Goal: Task Accomplishment & Management: Complete application form

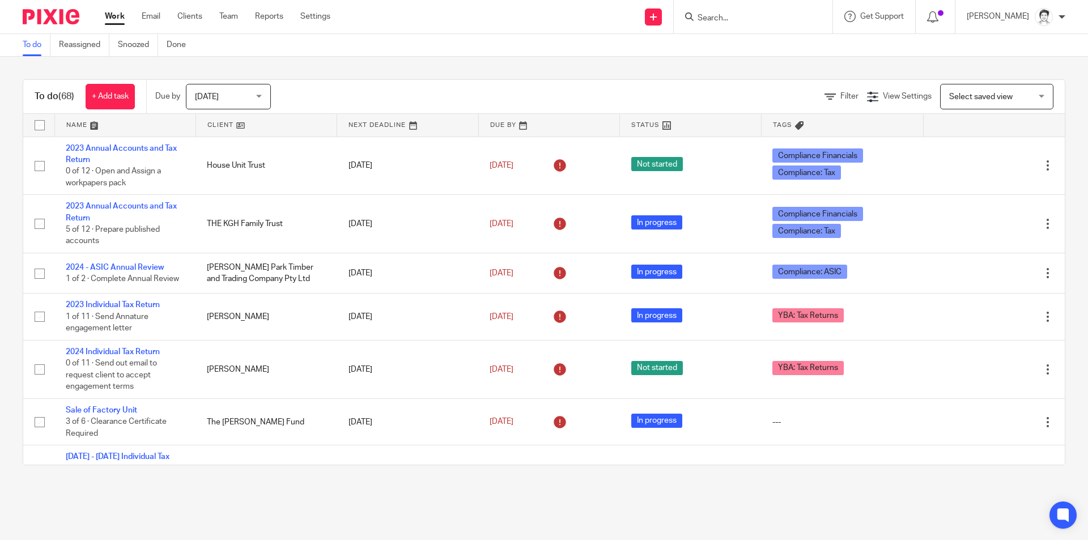
click at [716, 21] on input "Search" at bounding box center [747, 19] width 102 height 10
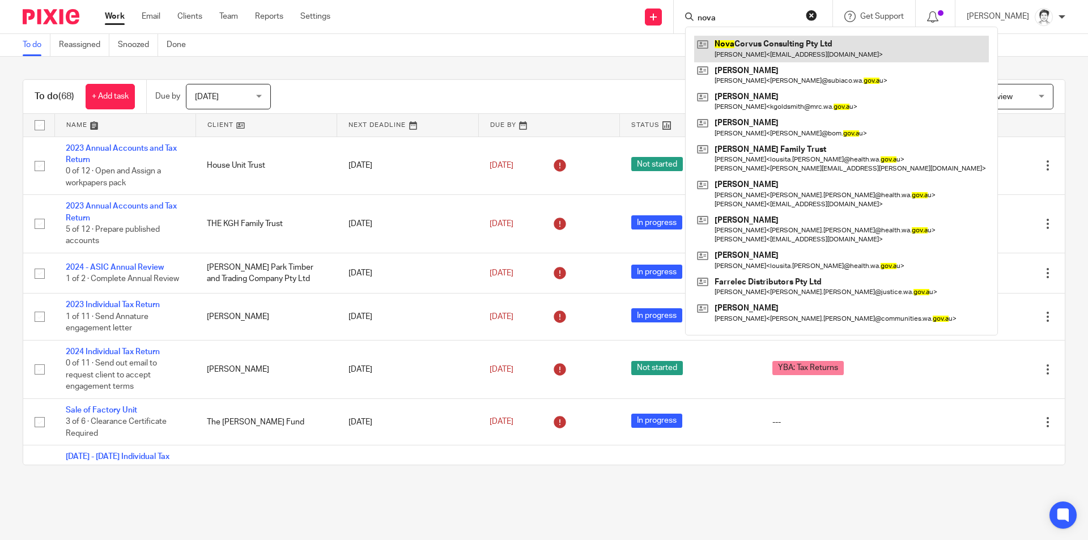
type input "nova"
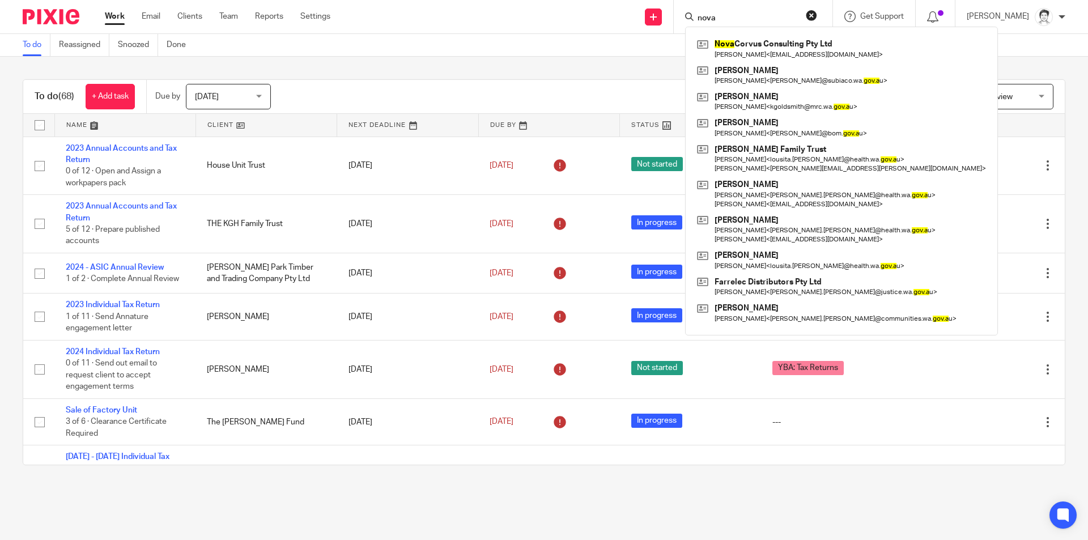
drag, startPoint x: 751, startPoint y: 42, endPoint x: 733, endPoint y: 35, distance: 19.4
click at [751, 42] on link at bounding box center [841, 49] width 295 height 26
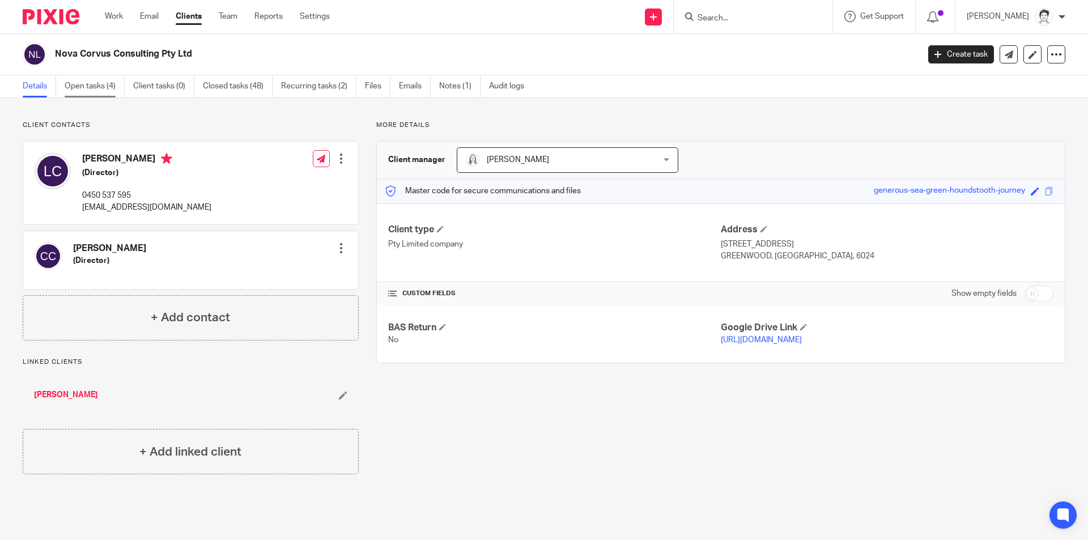
click at [97, 90] on link "Open tasks (4)" at bounding box center [95, 86] width 60 height 22
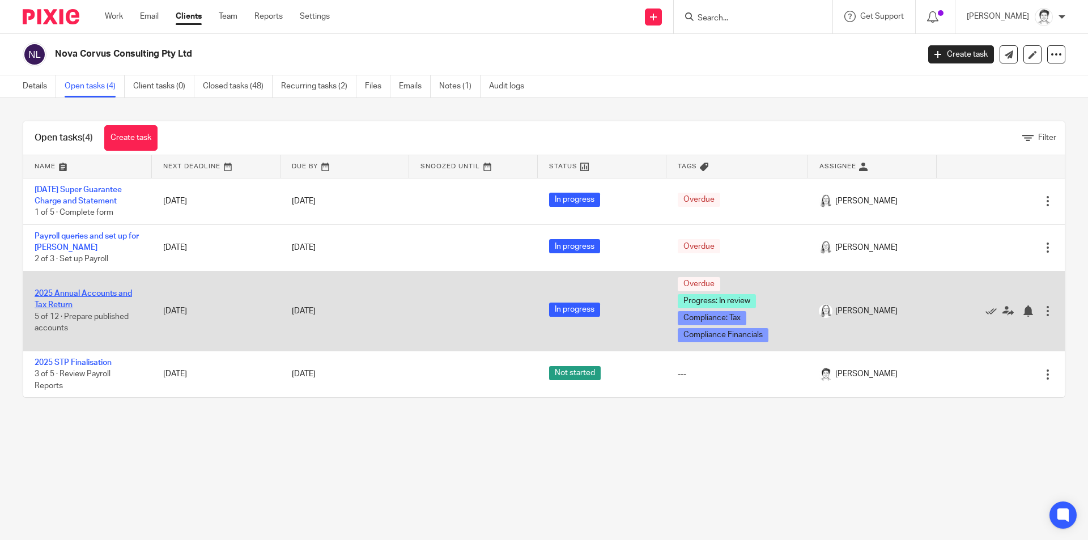
click at [81, 294] on link "2025 Annual Accounts and Tax Return" at bounding box center [83, 299] width 97 height 19
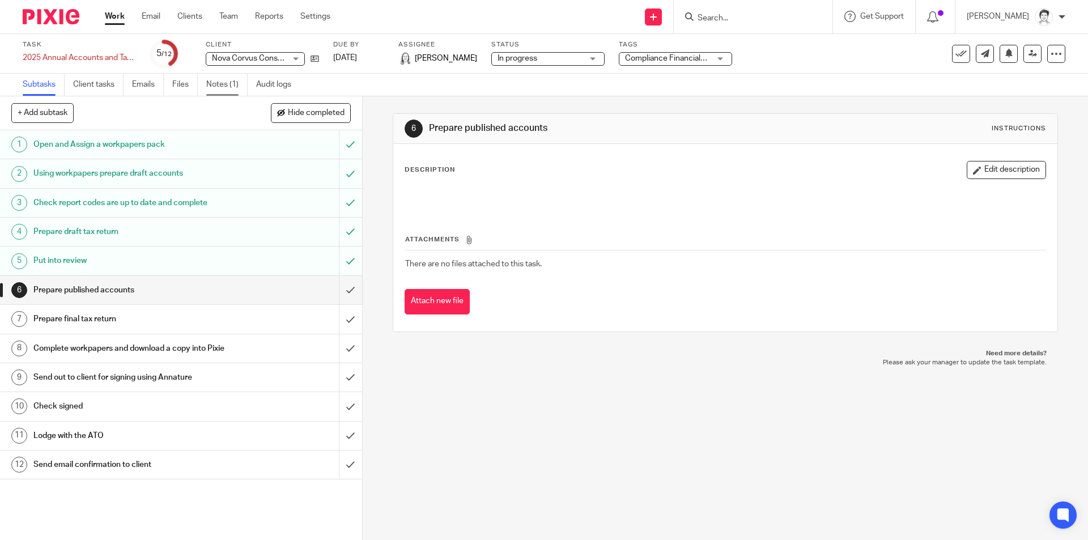
click at [219, 91] on link "Notes (1)" at bounding box center [226, 85] width 41 height 22
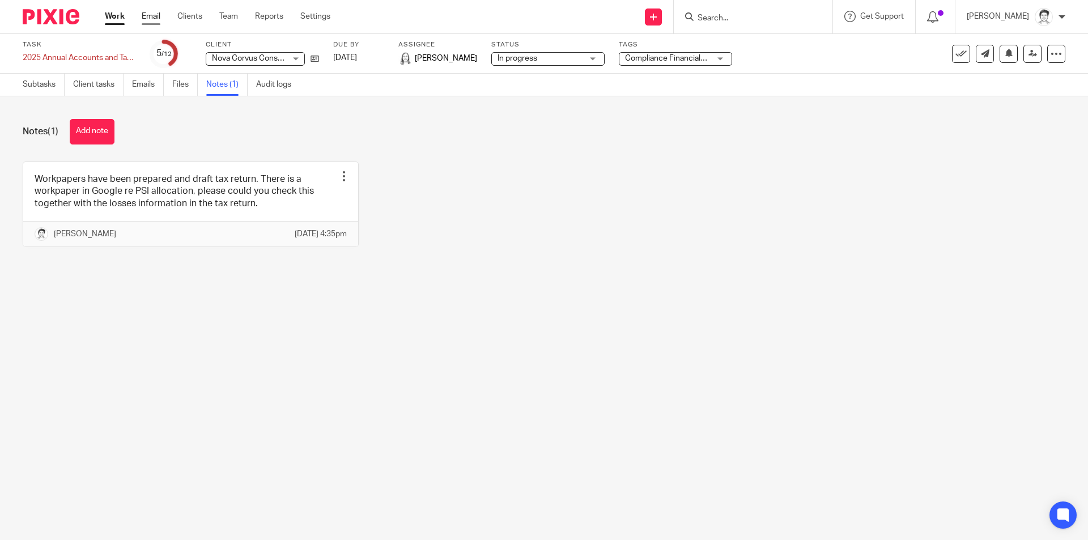
click at [155, 15] on link "Email" at bounding box center [151, 16] width 19 height 11
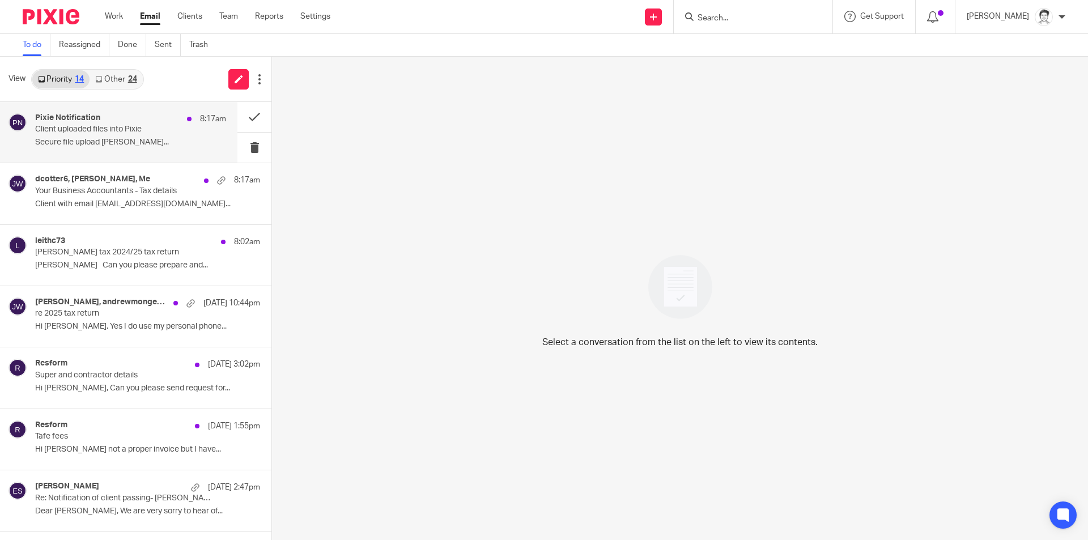
click at [74, 141] on p "Secure file upload Cotter, David sent..." at bounding box center [130, 143] width 191 height 10
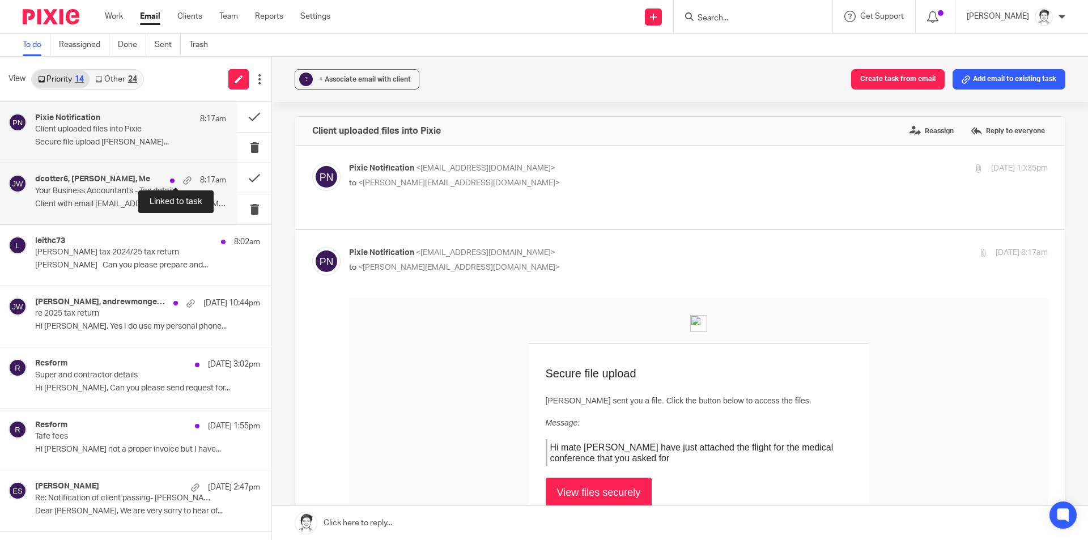
click at [131, 184] on h4 "dcotter6, David Cotter, Me" at bounding box center [92, 180] width 115 height 10
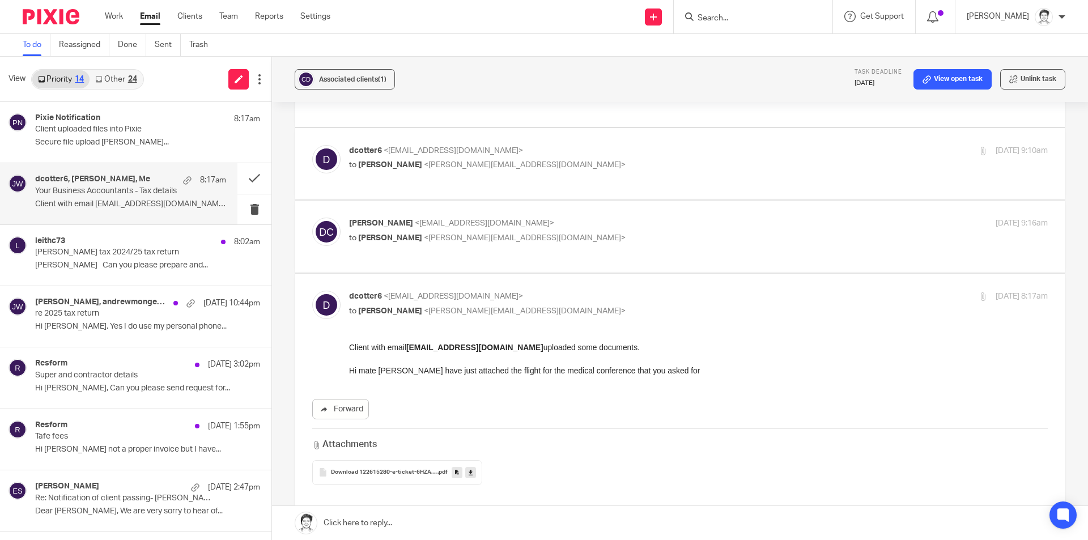
scroll to position [170, 0]
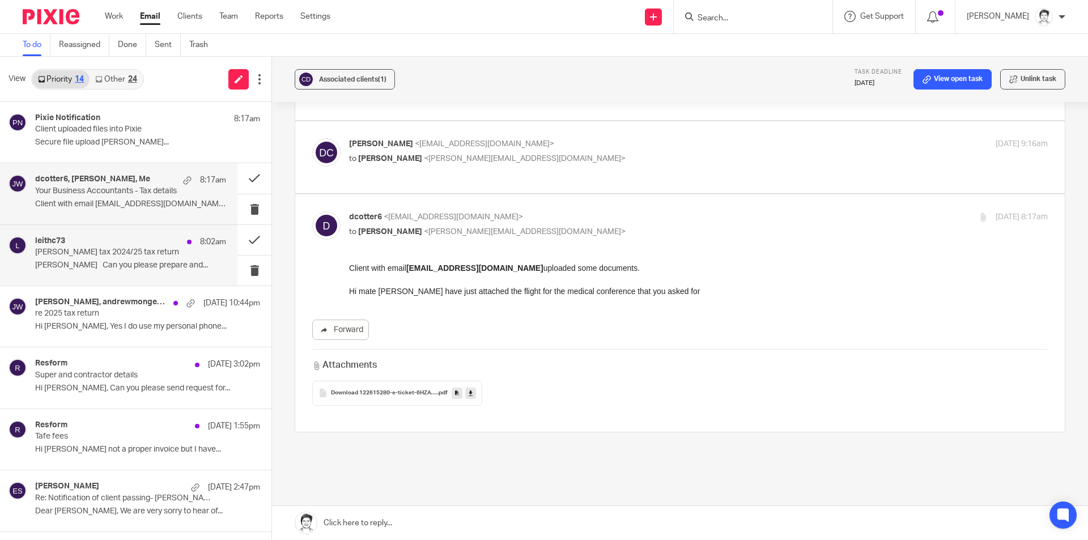
click at [95, 255] on p "Leith Collins tax 2024/25 tax return" at bounding box center [111, 253] width 153 height 10
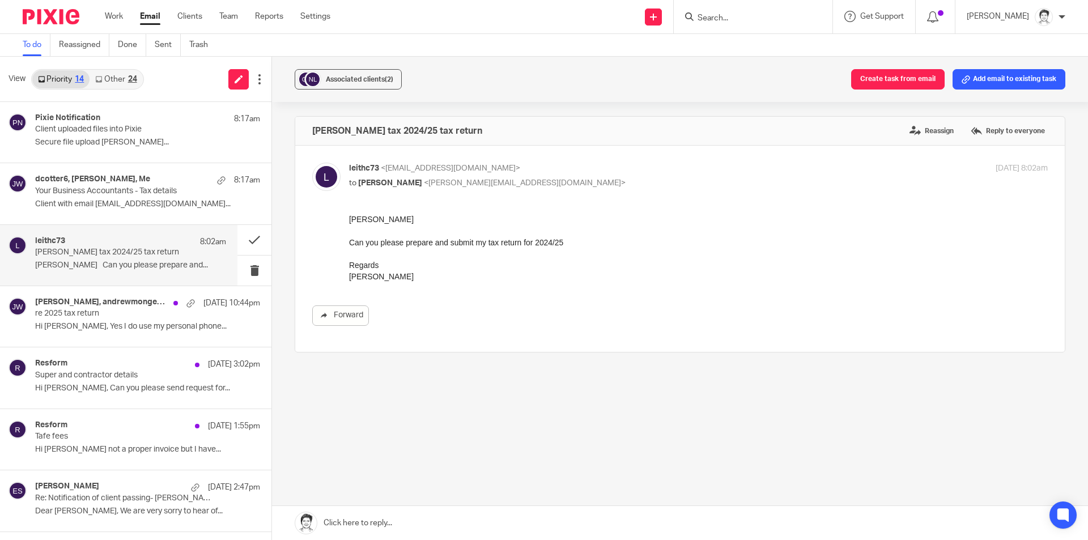
scroll to position [0, 0]
click at [79, 321] on div "Andrew Mongey, andrewmongey7, Me 14 Sep 10:44pm re 2025 tax return Hi Julie, Ye…" at bounding box center [130, 316] width 191 height 38
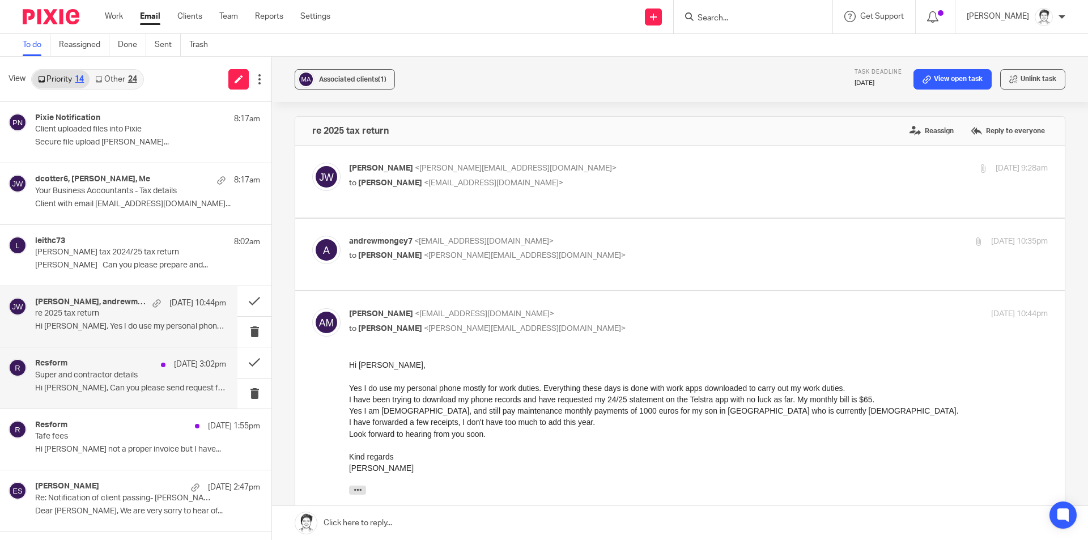
click at [75, 380] on p "Super and contractor details" at bounding box center [111, 376] width 153 height 10
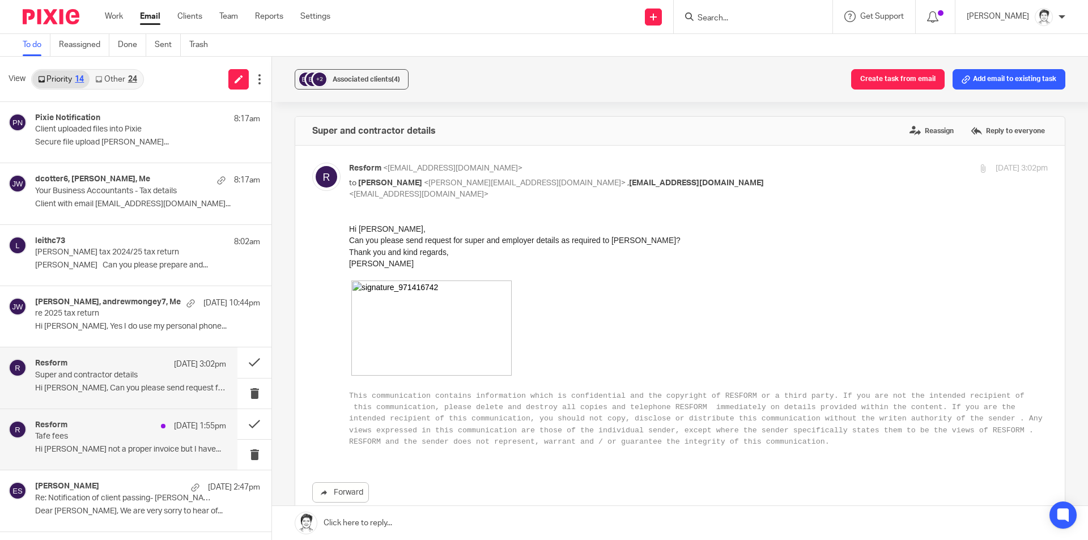
click at [90, 451] on p "Hi Julie not a proper invoice but I have..." at bounding box center [130, 450] width 191 height 10
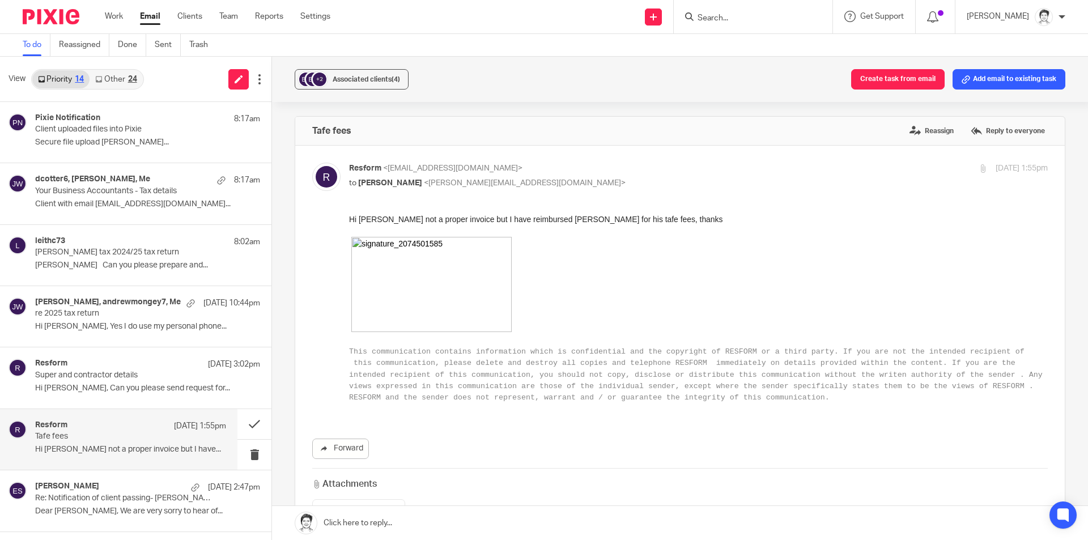
click at [115, 82] on link "Other 24" at bounding box center [116, 79] width 53 height 18
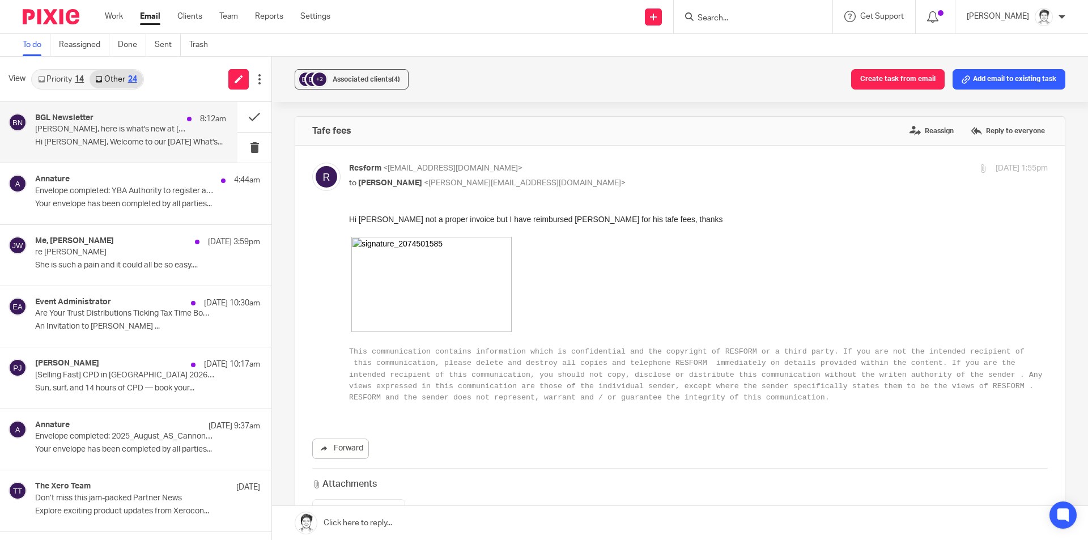
click at [73, 142] on p "Hi Julie, Welcome to our September 2025 What's..." at bounding box center [130, 143] width 191 height 10
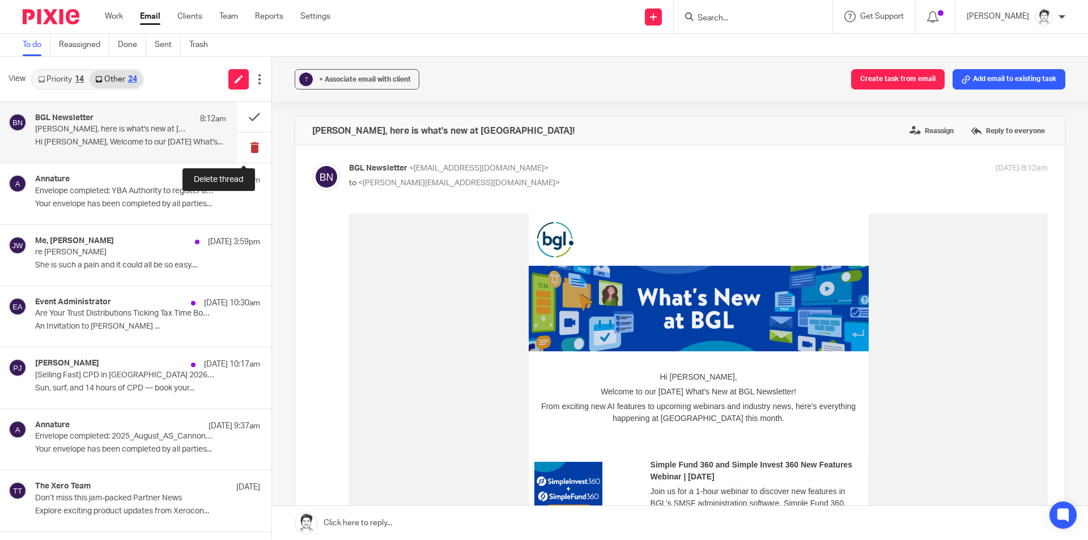
drag, startPoint x: 246, startPoint y: 149, endPoint x: 238, endPoint y: 150, distance: 8.6
click at [246, 151] on button at bounding box center [254, 148] width 34 height 30
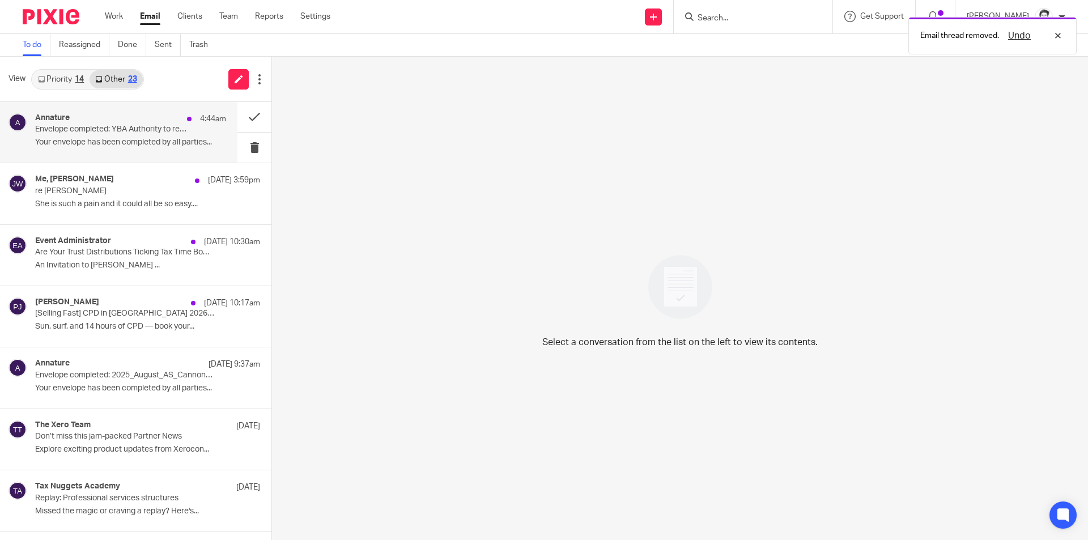
click at [62, 139] on p "Your envelope has been completed by all parties..." at bounding box center [130, 143] width 191 height 10
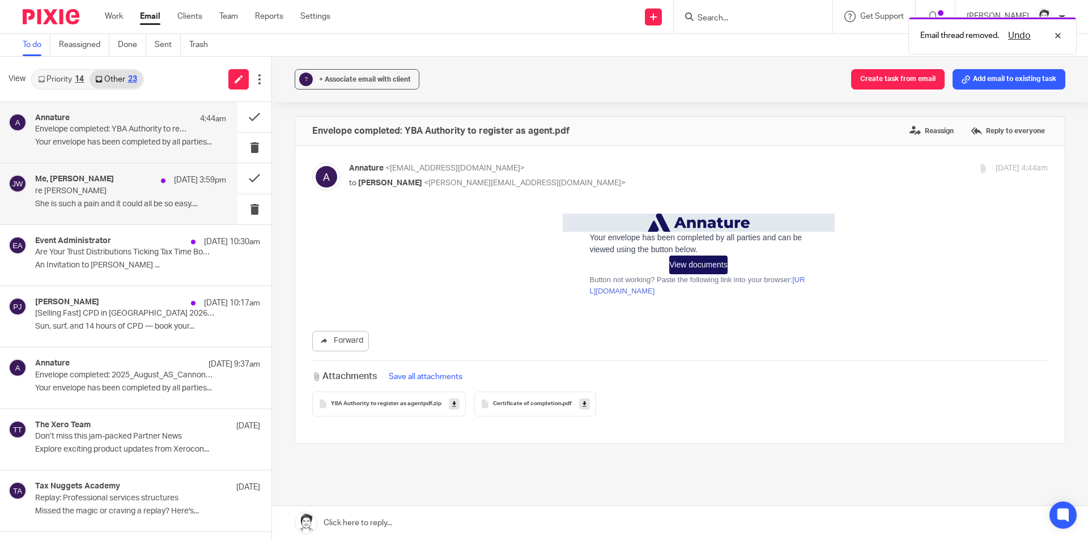
click at [58, 195] on p "re Barry Alexander" at bounding box center [111, 191] width 153 height 10
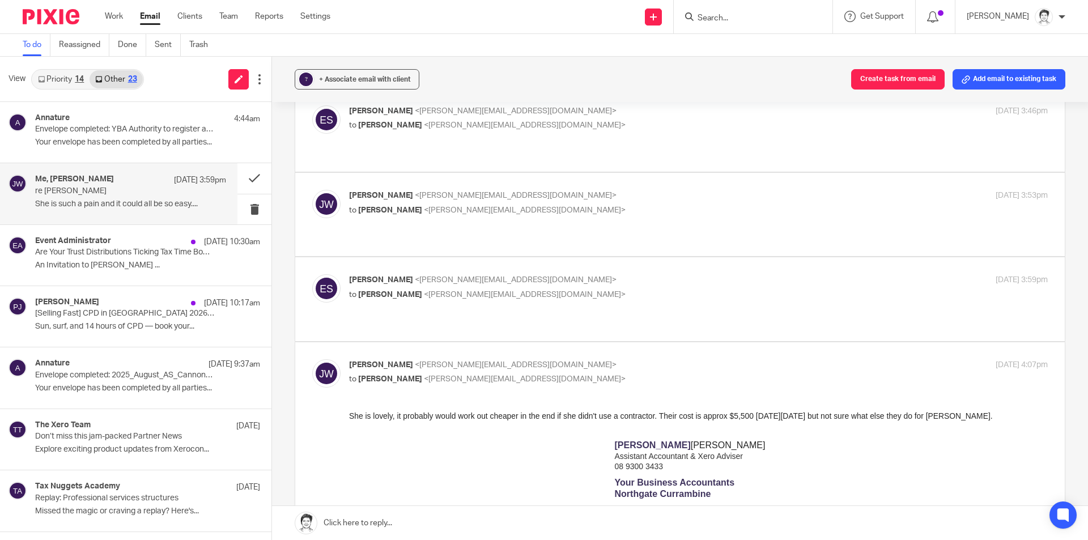
scroll to position [340, 0]
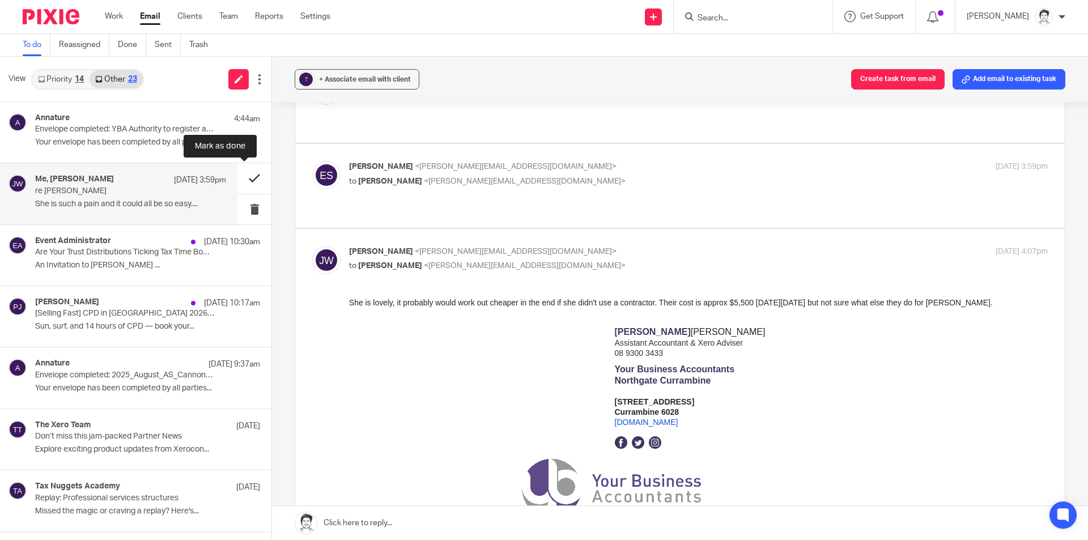
click at [247, 178] on button at bounding box center [254, 178] width 34 height 30
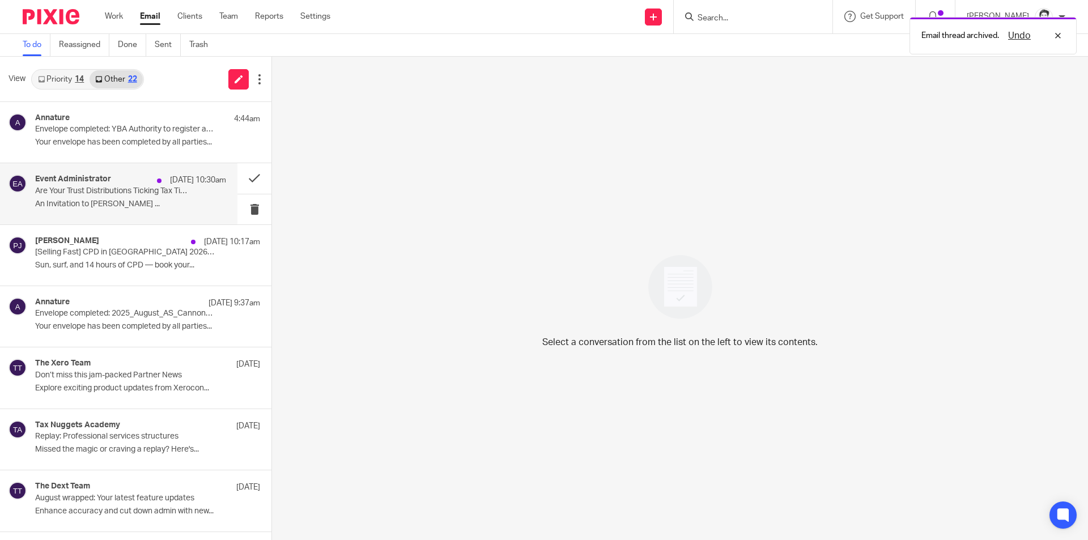
click at [112, 202] on p "An Invitation to Julie Wainwright ..." at bounding box center [130, 204] width 191 height 10
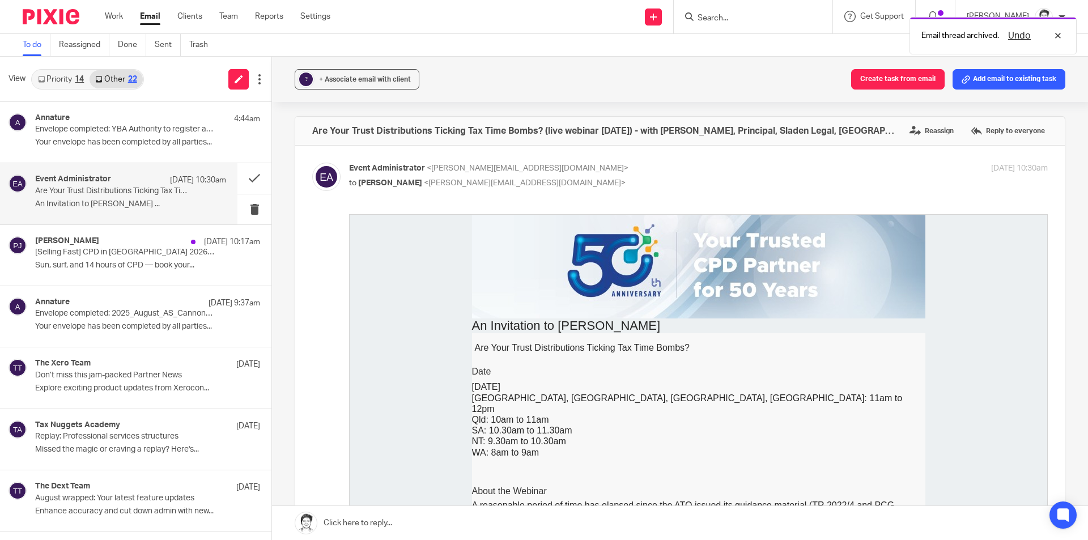
scroll to position [0, 0]
click at [241, 215] on button at bounding box center [254, 209] width 34 height 30
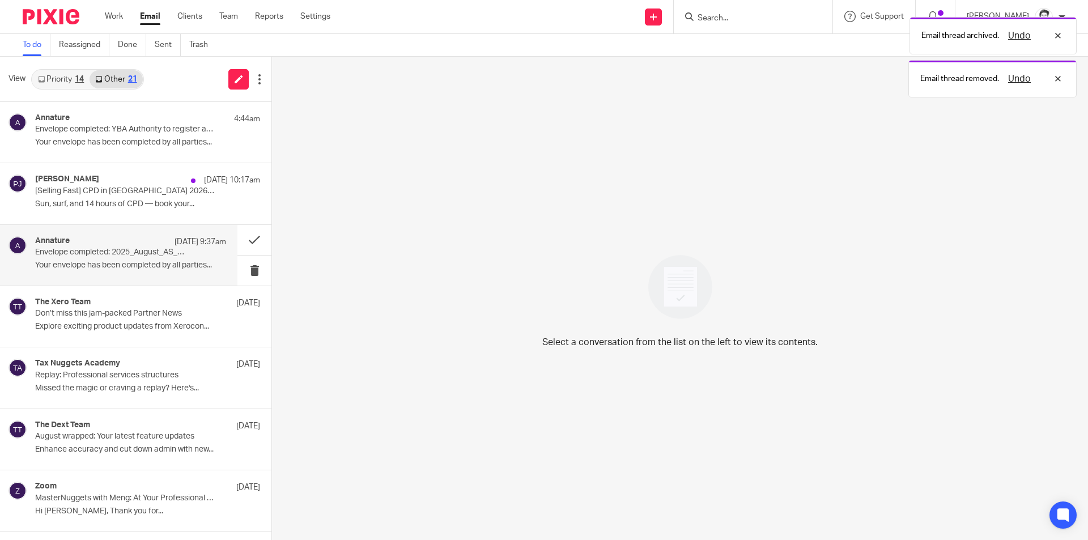
click at [96, 258] on div "Annature 12 Sep 9:37am Envelope completed: 2025_August_AS_CannonTransportPtyLtd…" at bounding box center [130, 255] width 191 height 38
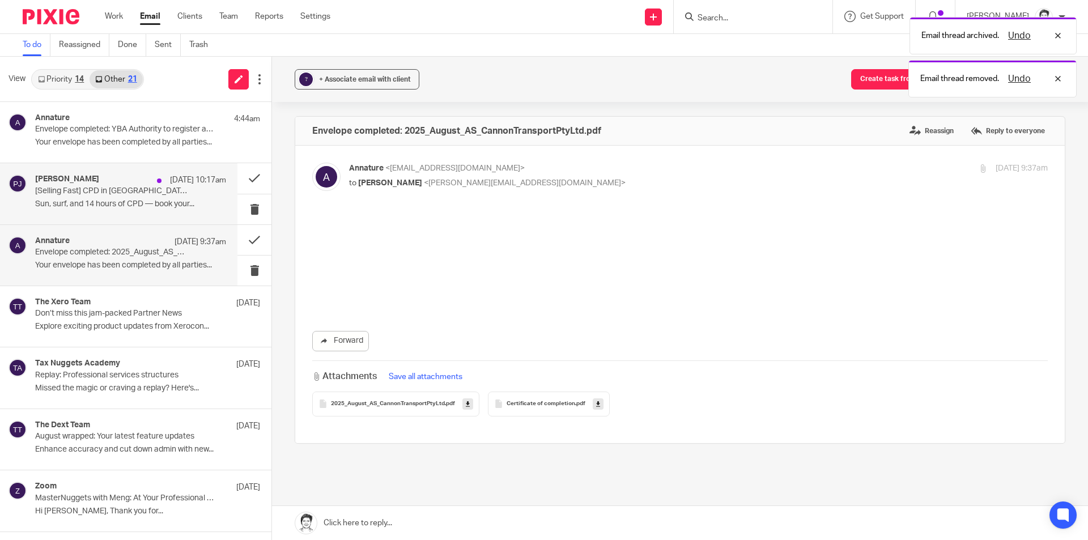
click at [118, 199] on div "Peter Johnson 12 Sep 10:17am [Selling Fast] CPD in Paradise 2026 – 14 Hours on …" at bounding box center [130, 194] width 191 height 38
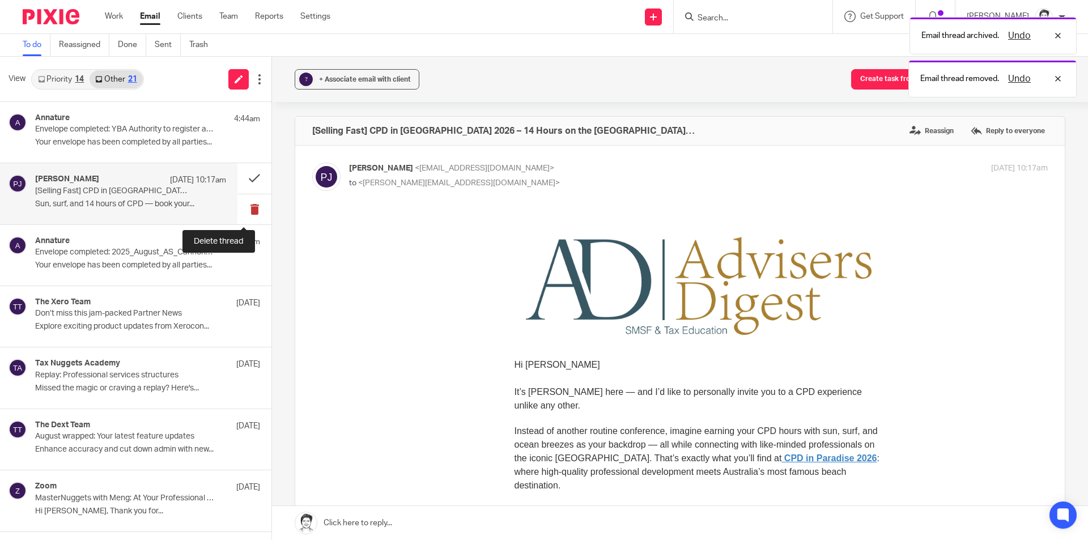
click at [242, 210] on button at bounding box center [254, 209] width 34 height 30
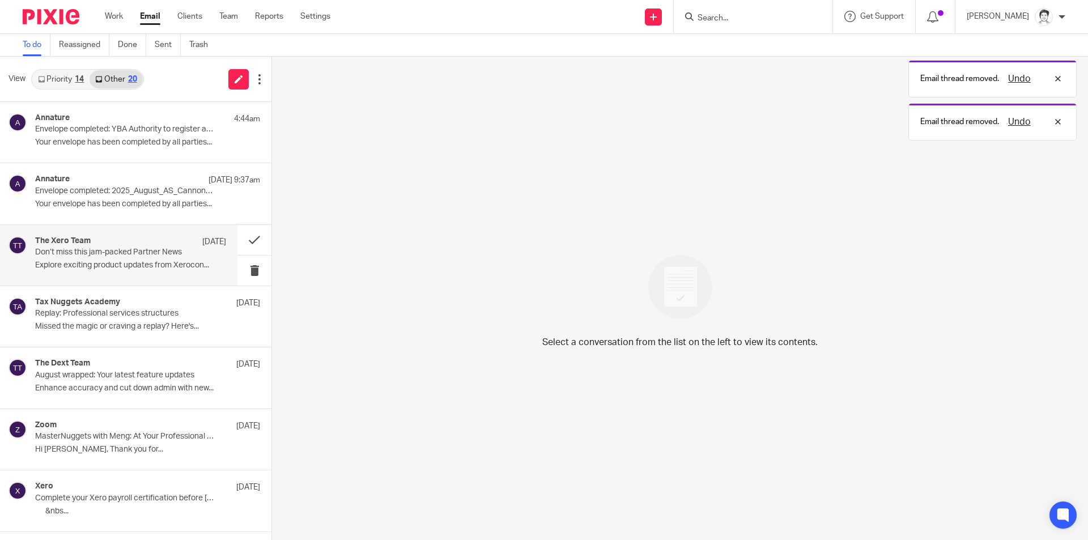
click at [93, 263] on p "Explore exciting product updates from Xerocon..." at bounding box center [130, 266] width 191 height 10
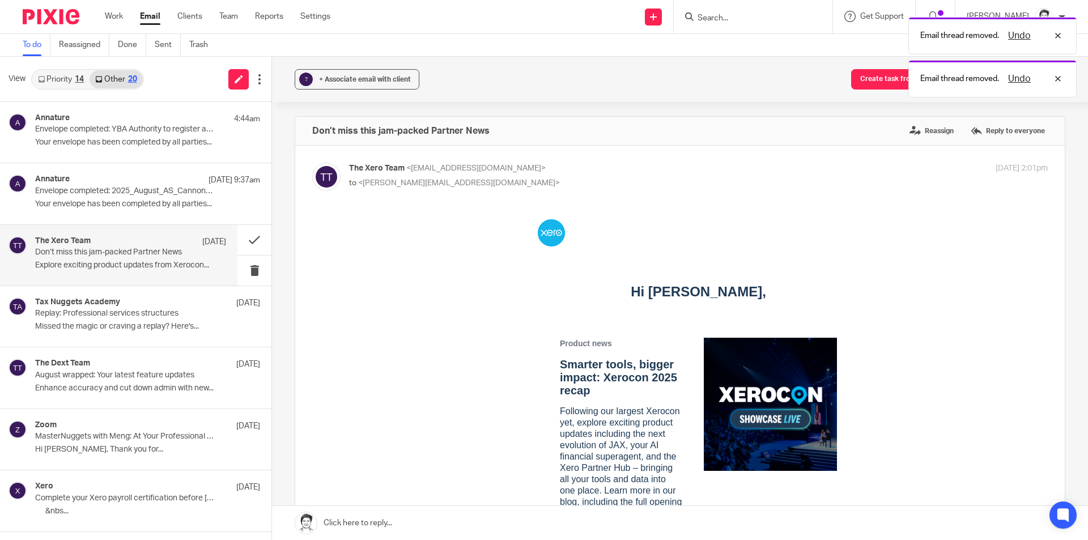
click at [104, 258] on div "The Xero Team 10 Sep Don’t miss this jam-packed Partner News Explore exciting p…" at bounding box center [130, 255] width 191 height 38
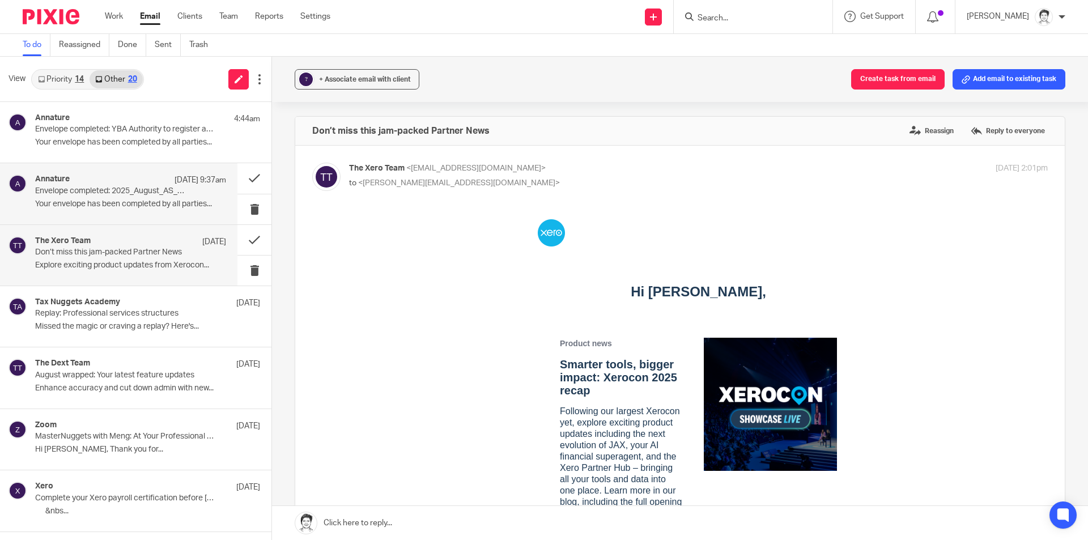
click at [129, 198] on div "Annature 12 Sep 9:37am Envelope completed: 2025_August_AS_CannonTransportPtyLtd…" at bounding box center [130, 194] width 191 height 38
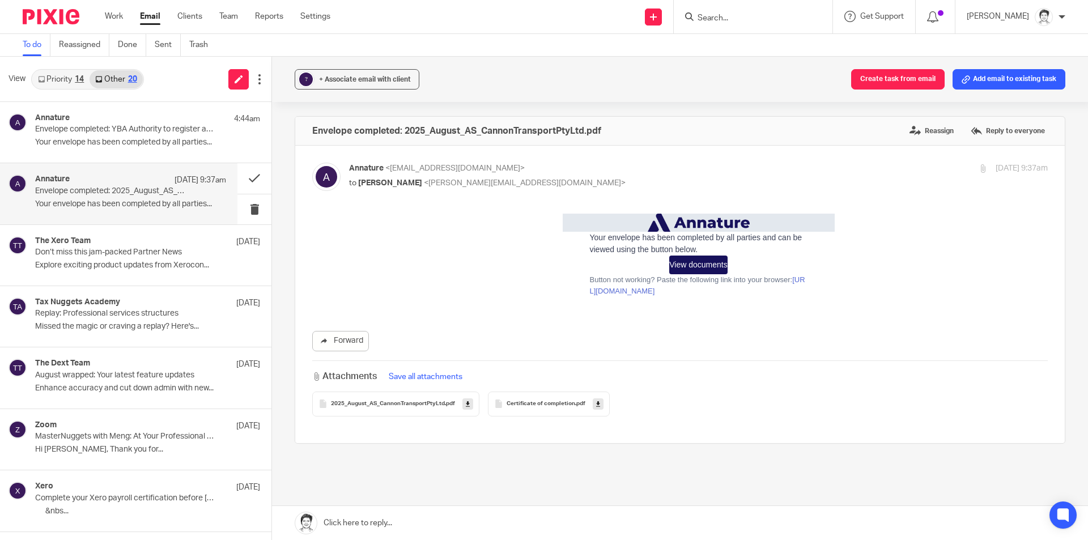
drag, startPoint x: 1005, startPoint y: 84, endPoint x: 832, endPoint y: 174, distance: 195.4
click at [1006, 84] on button "Add email to existing task" at bounding box center [1008, 79] width 113 height 20
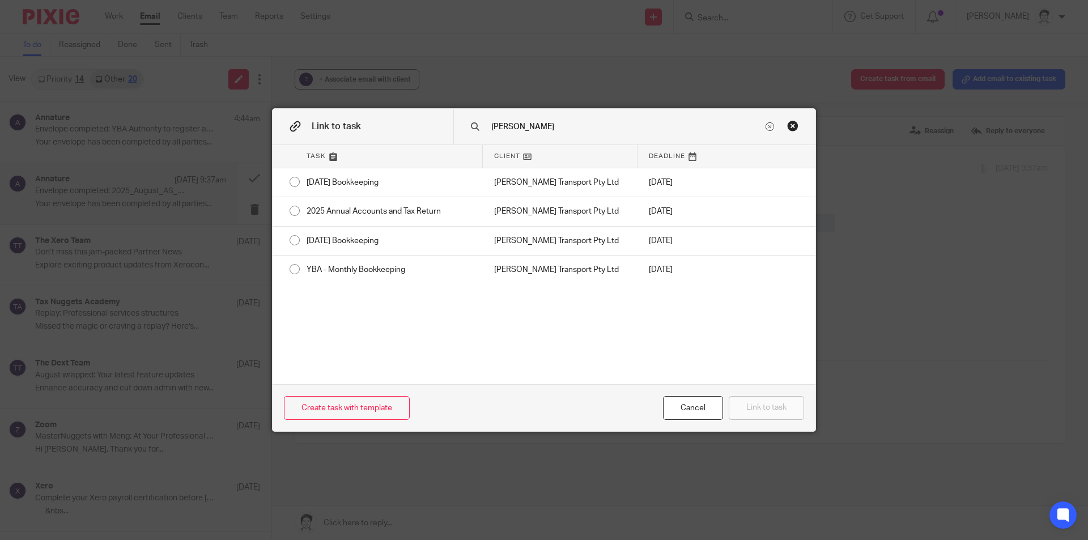
type input "cannon"
click at [680, 410] on div "Cancel" at bounding box center [693, 408] width 60 height 24
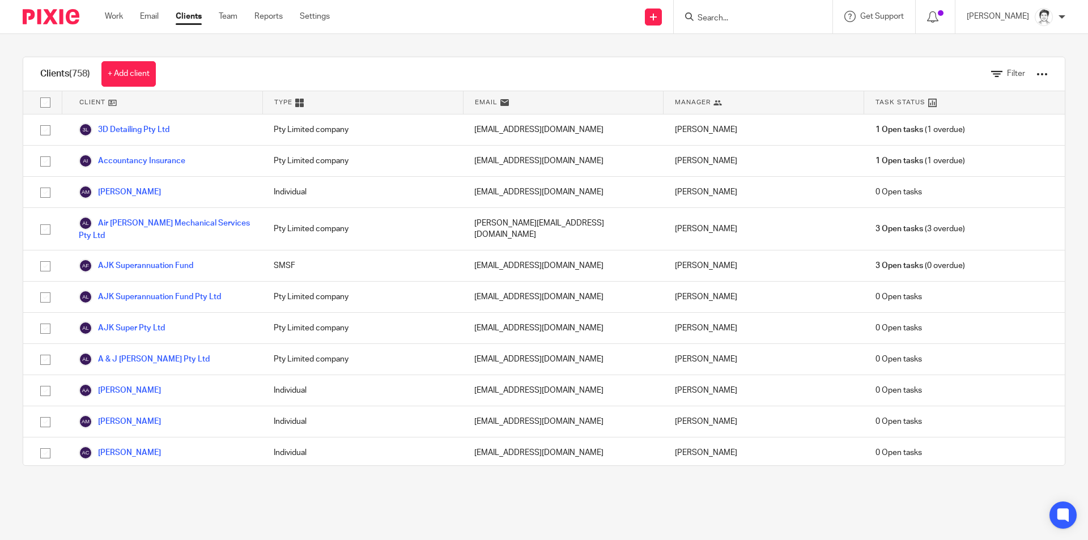
click at [743, 21] on input "Search" at bounding box center [747, 19] width 102 height 10
type input "cannon"
click button "submit" at bounding box center [0, 0] width 0 height 0
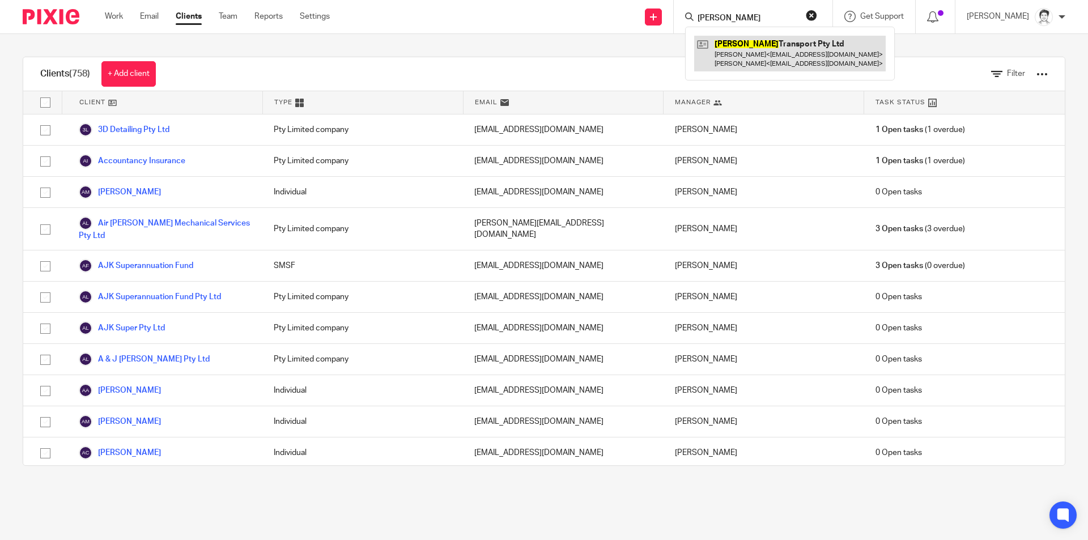
click at [739, 42] on link at bounding box center [790, 53] width 192 height 35
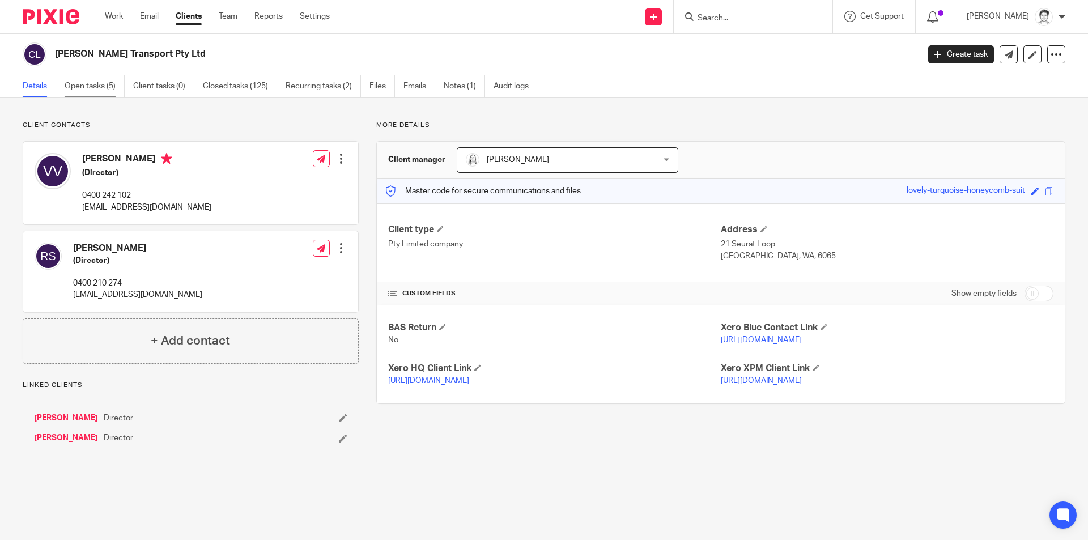
click at [109, 87] on link "Open tasks (5)" at bounding box center [95, 86] width 60 height 22
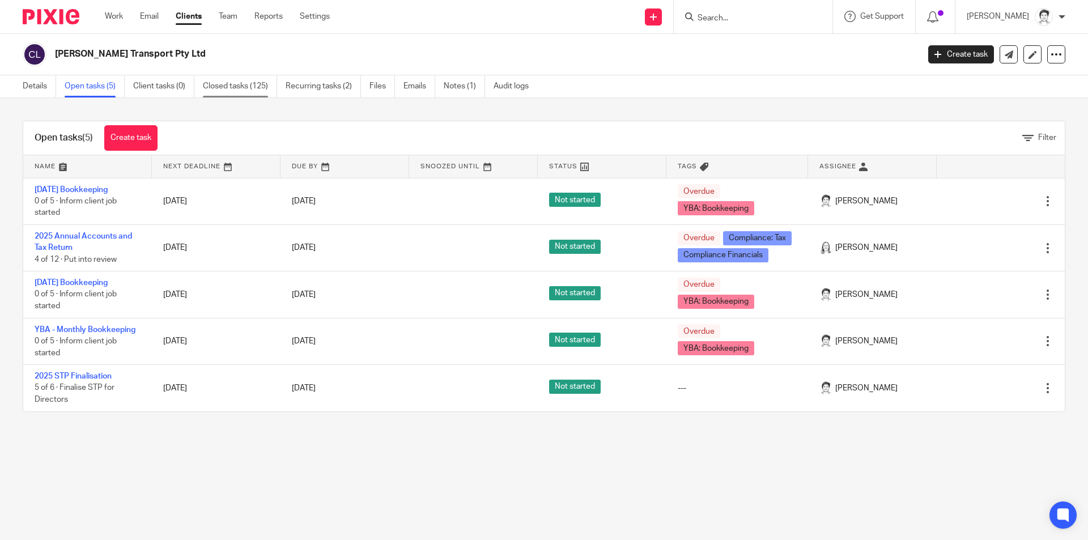
click at [253, 88] on link "Closed tasks (125)" at bounding box center [240, 86] width 74 height 22
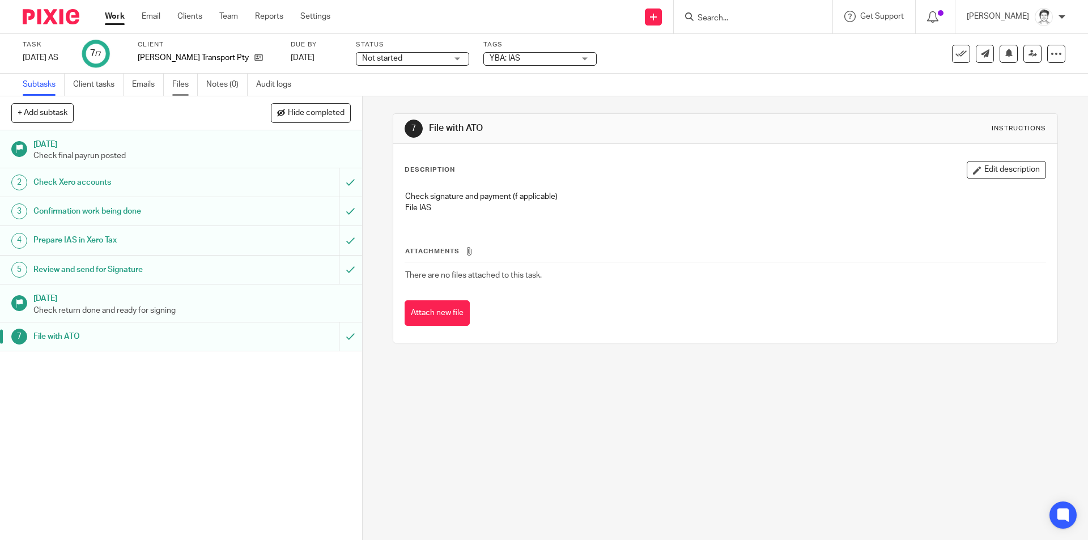
click at [178, 85] on link "Files" at bounding box center [184, 85] width 25 height 22
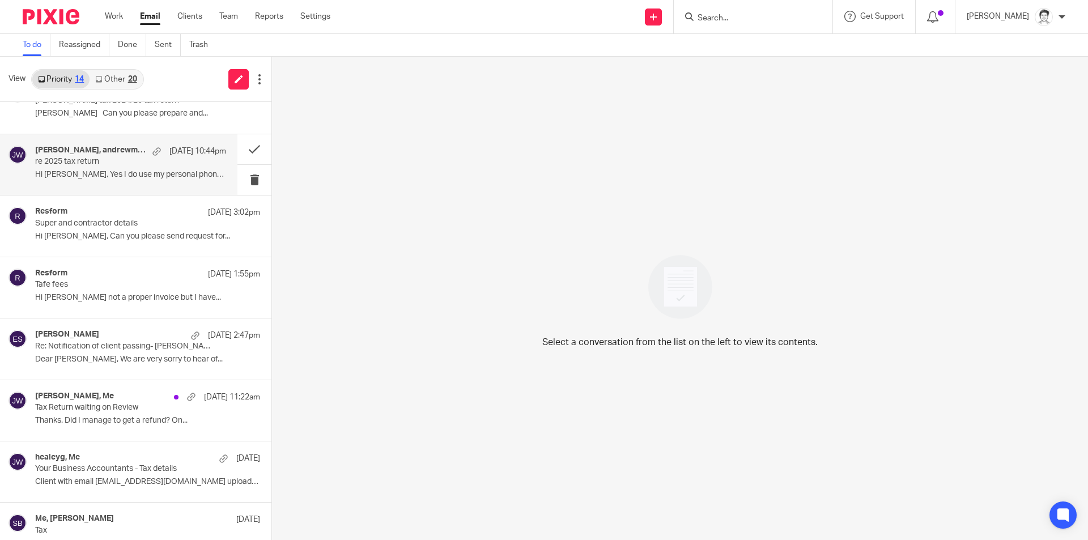
scroll to position [170, 0]
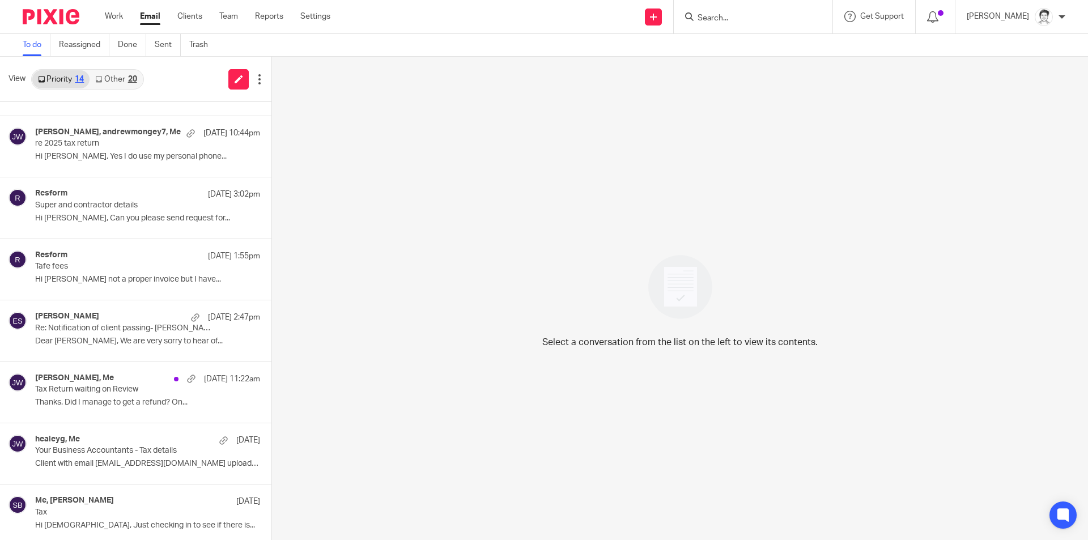
click at [65, 82] on link "Priority 14" at bounding box center [60, 79] width 57 height 18
click at [124, 79] on link "Other 20" at bounding box center [116, 79] width 53 height 18
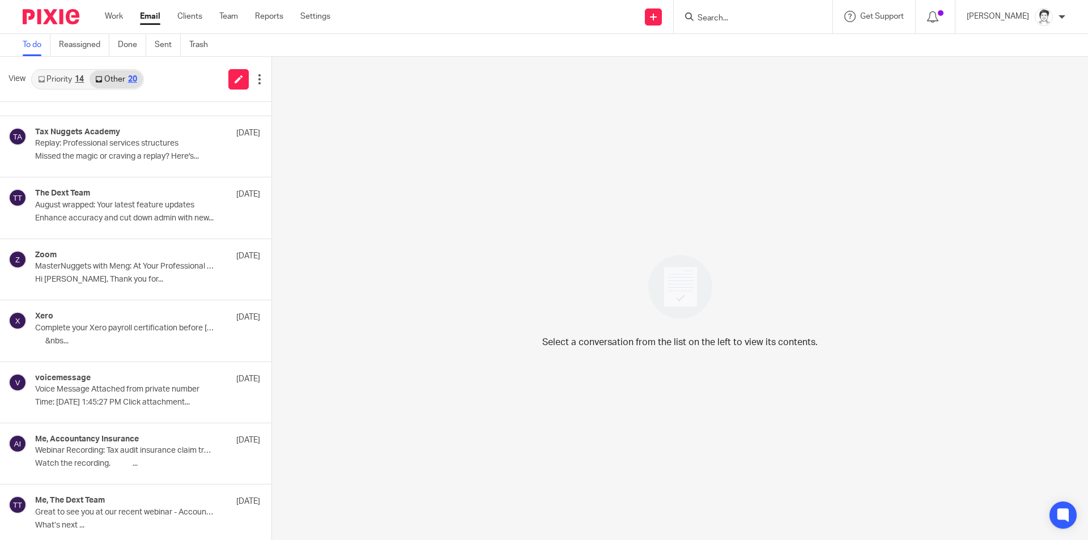
scroll to position [0, 0]
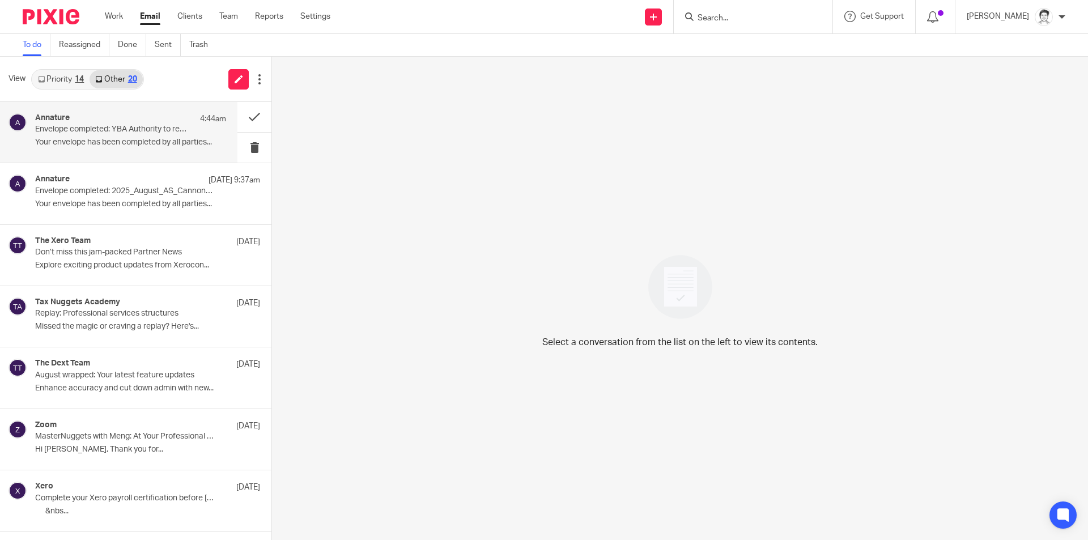
click at [120, 143] on p "Your envelope has been completed by all parties..." at bounding box center [130, 143] width 191 height 10
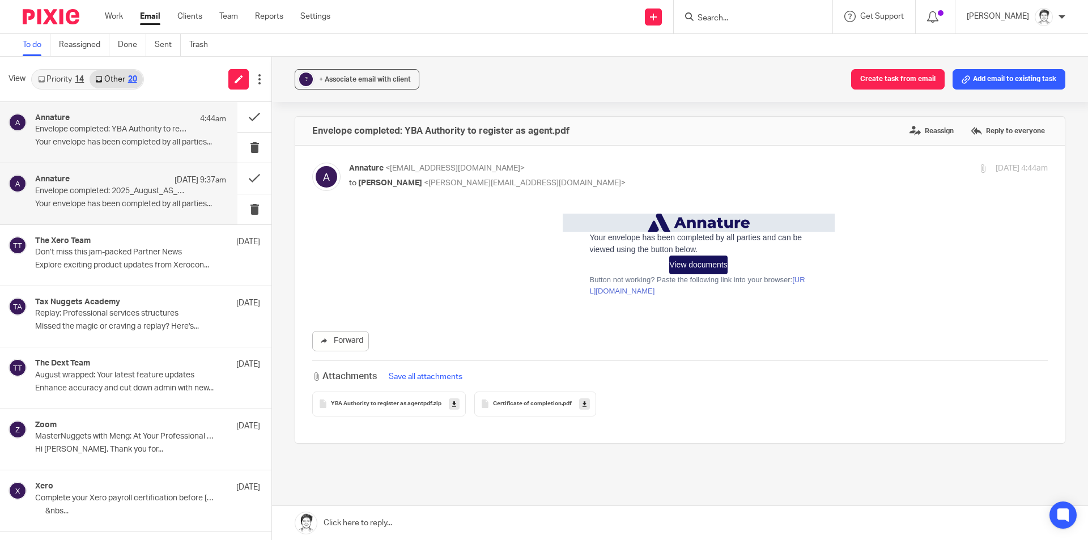
click at [118, 193] on p "Envelope completed: 2025_August_AS_CannonTransportPtyLtd.pdf" at bounding box center [111, 191] width 153 height 10
drag, startPoint x: 1035, startPoint y: 84, endPoint x: 755, endPoint y: 150, distance: 287.9
click at [1036, 84] on button "Add email to existing task" at bounding box center [1008, 79] width 113 height 20
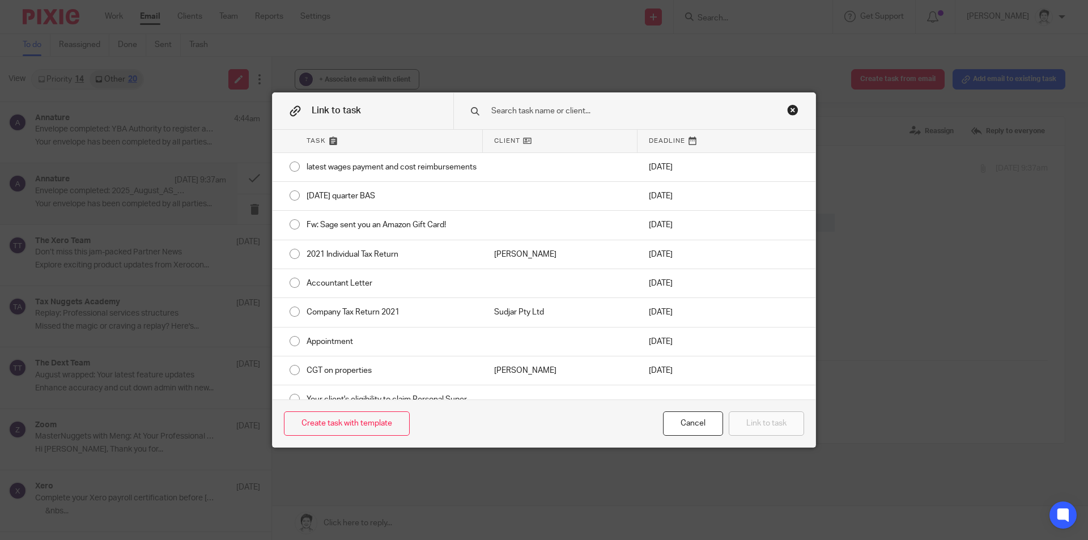
drag, startPoint x: 516, startPoint y: 110, endPoint x: 524, endPoint y: 107, distance: 8.9
click at [522, 109] on input "text" at bounding box center [626, 111] width 273 height 12
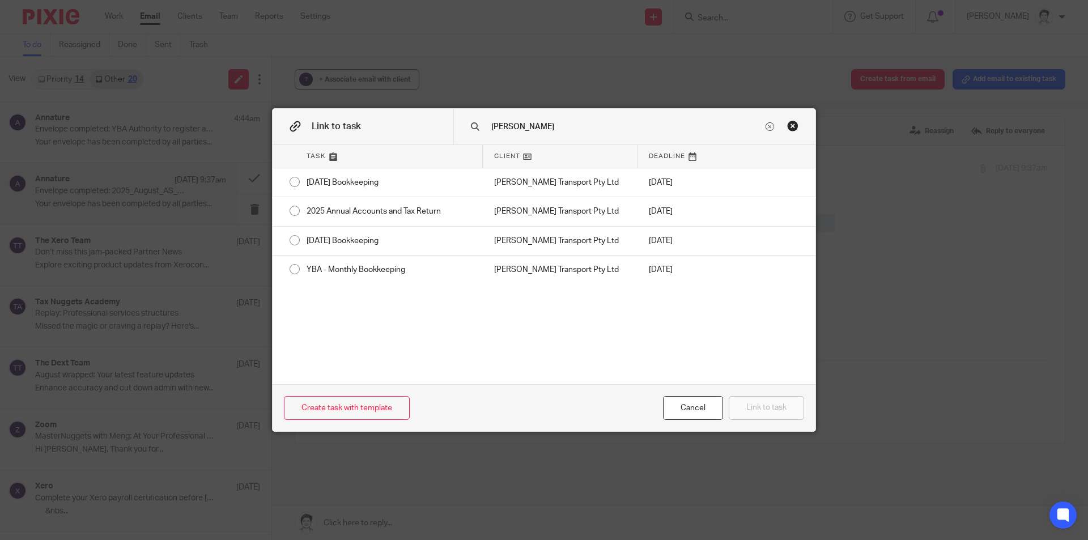
type input "cannon"
drag, startPoint x: 892, startPoint y: 259, endPoint x: 899, endPoint y: 261, distance: 7.0
click at [893, 260] on div "Link to task cannon Task Client Deadline July 2025 Bookkeeping Cannon Transport…" at bounding box center [544, 270] width 1088 height 540
drag, startPoint x: 789, startPoint y: 128, endPoint x: 568, endPoint y: 25, distance: 243.6
click at [789, 128] on div "Close this dialog window" at bounding box center [792, 125] width 11 height 11
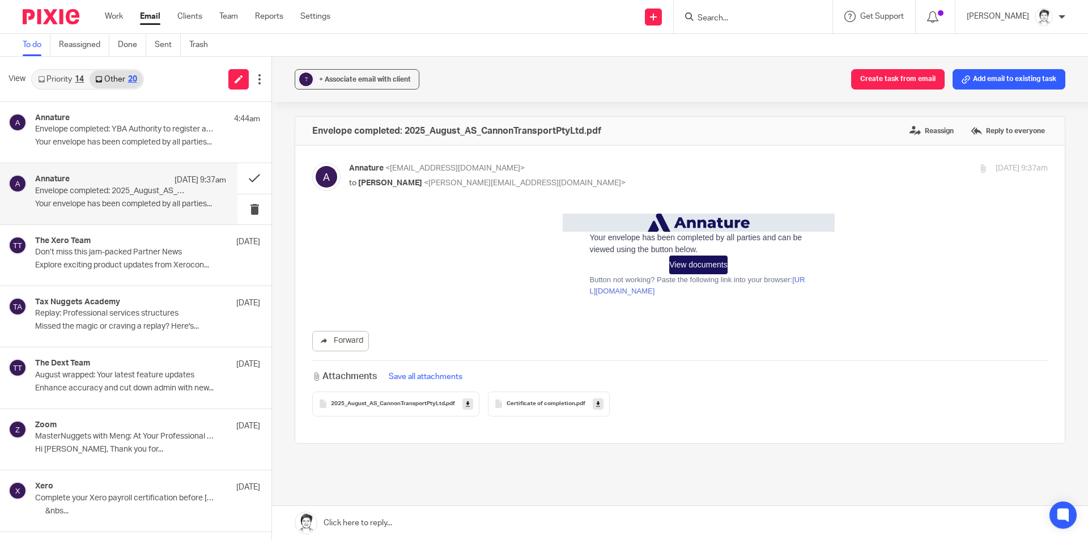
drag, startPoint x: 465, startPoint y: 408, endPoint x: 474, endPoint y: 407, distance: 9.6
click at [466, 407] on icon at bounding box center [468, 403] width 4 height 8
click at [597, 403] on icon at bounding box center [598, 403] width 4 height 8
click at [466, 405] on icon at bounding box center [468, 403] width 4 height 8
click at [104, 197] on div "Annature 12 Sep 9:37am Envelope completed: 2025_August_AS_CannonTransportPtyLtd…" at bounding box center [130, 194] width 191 height 38
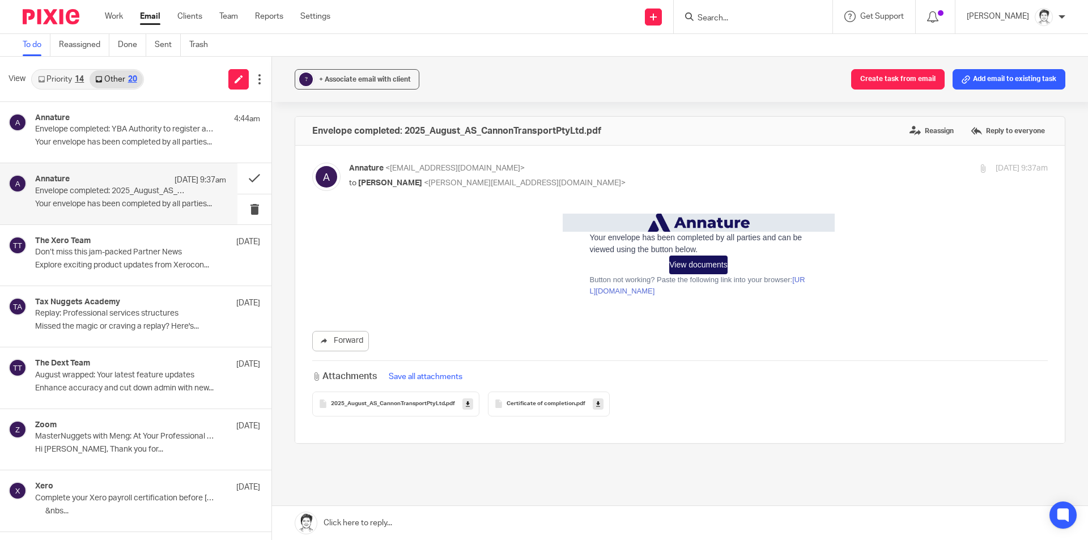
click at [466, 405] on icon at bounding box center [468, 403] width 4 height 8
click at [438, 297] on div "Your envelope has been completed by all parties and can be viewed using the but…" at bounding box center [698, 255] width 699 height 83
click at [597, 405] on icon at bounding box center [598, 403] width 4 height 8
click at [95, 145] on p "Your envelope has been completed by all parties..." at bounding box center [130, 143] width 191 height 10
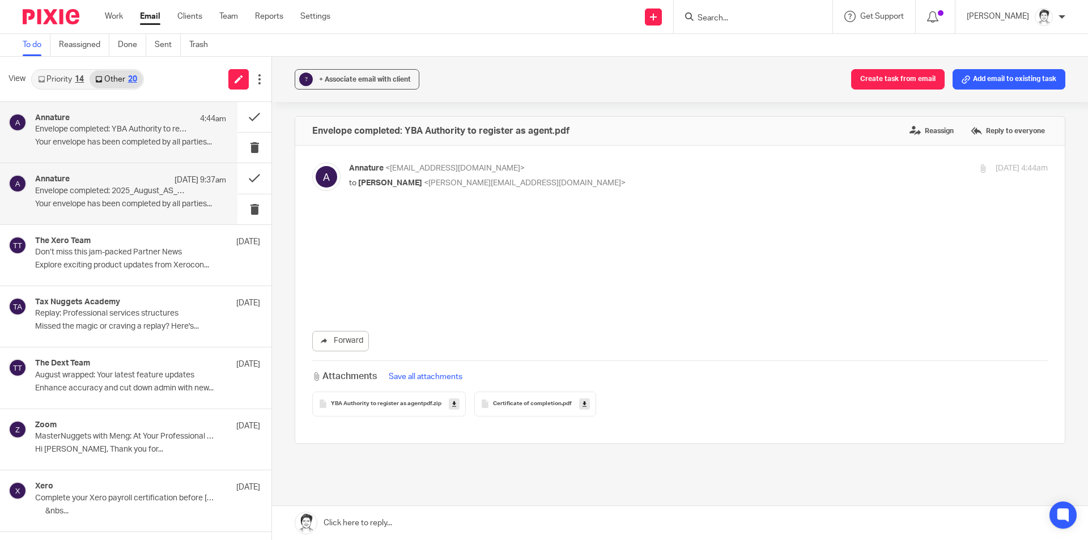
click at [104, 197] on div "Annature 12 Sep 9:37am Envelope completed: 2025_August_AS_CannonTransportPtyLtd…" at bounding box center [130, 194] width 191 height 38
click at [240, 181] on button at bounding box center [254, 178] width 34 height 30
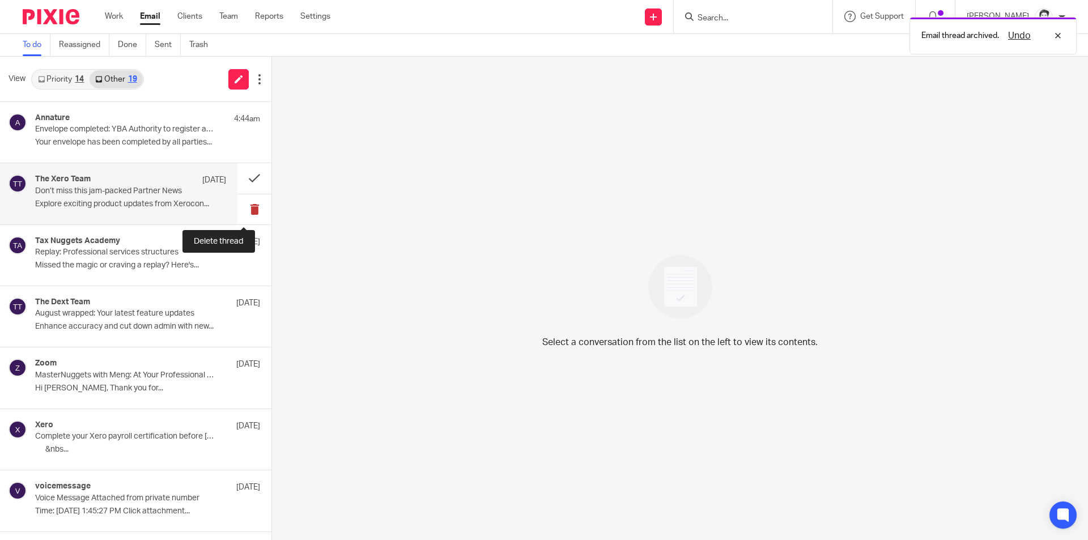
click at [246, 207] on button at bounding box center [254, 209] width 34 height 30
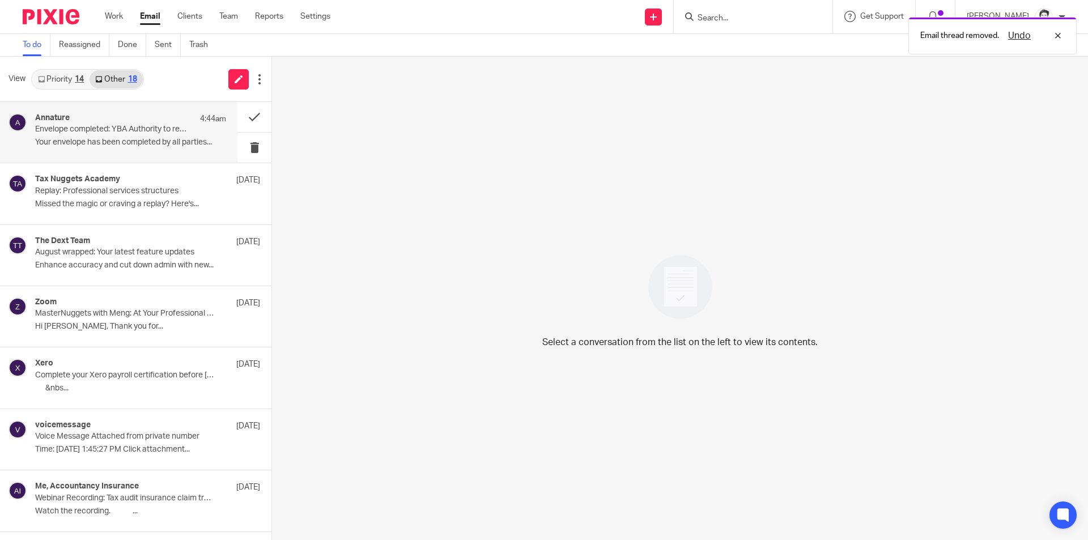
click at [75, 142] on p "Your envelope has been completed by all parties..." at bounding box center [130, 143] width 191 height 10
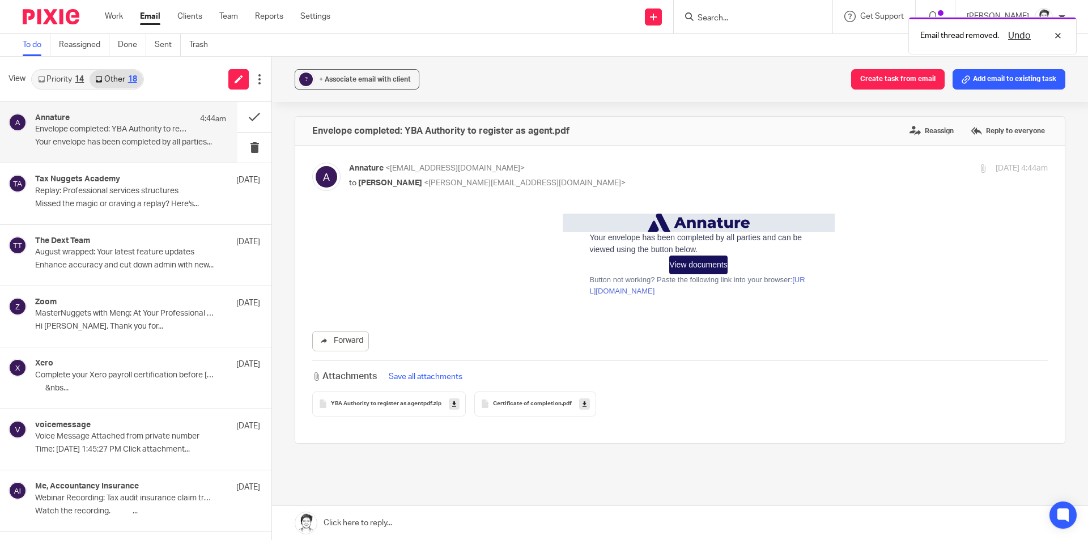
click at [55, 75] on link "Priority 14" at bounding box center [60, 79] width 57 height 18
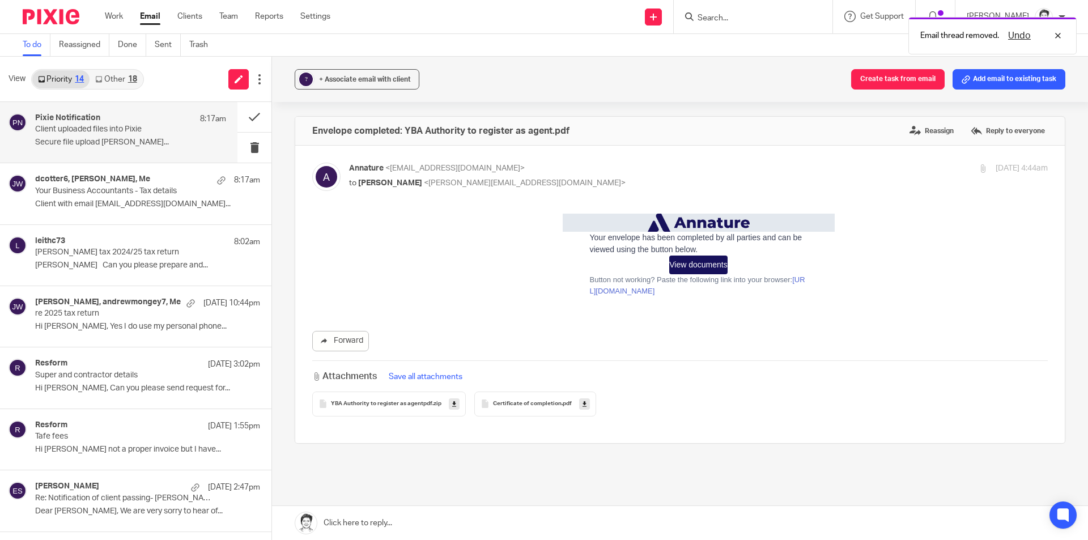
click at [86, 143] on p "Secure file upload Cotter, David sent..." at bounding box center [130, 143] width 191 height 10
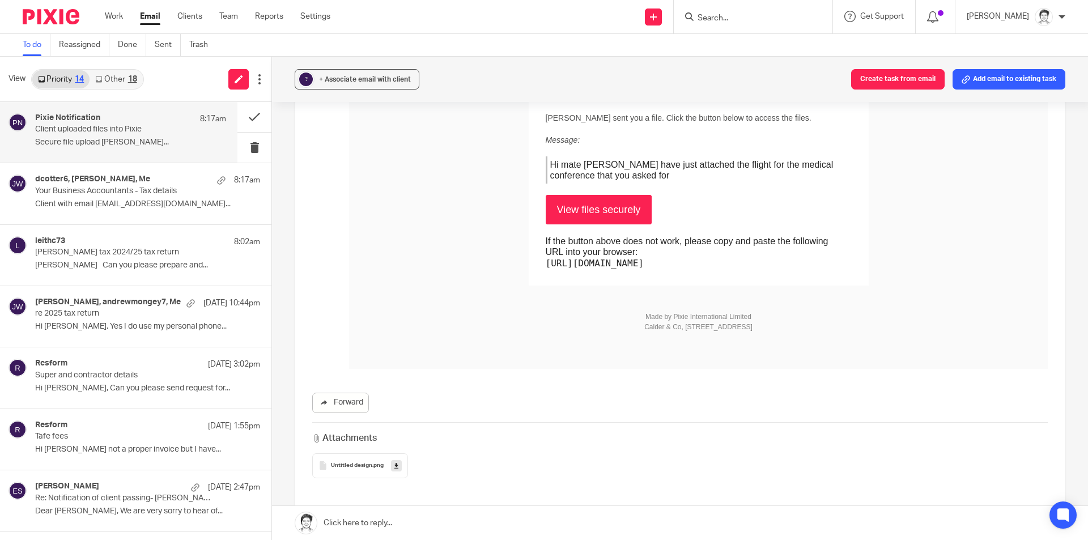
scroll to position [283, 0]
click at [354, 462] on span "Untitled design" at bounding box center [351, 465] width 41 height 7
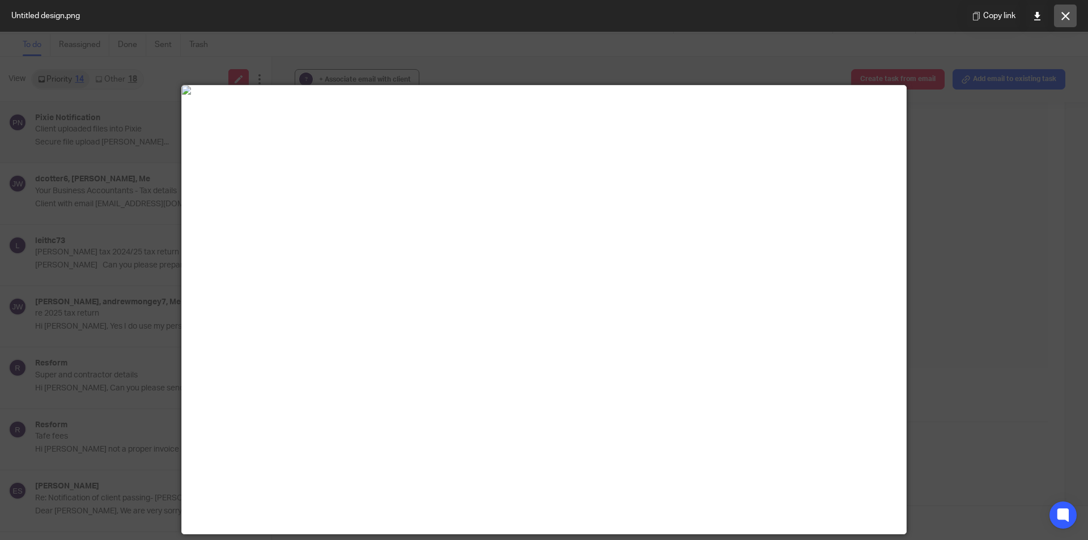
click at [1065, 24] on button at bounding box center [1065, 16] width 23 height 23
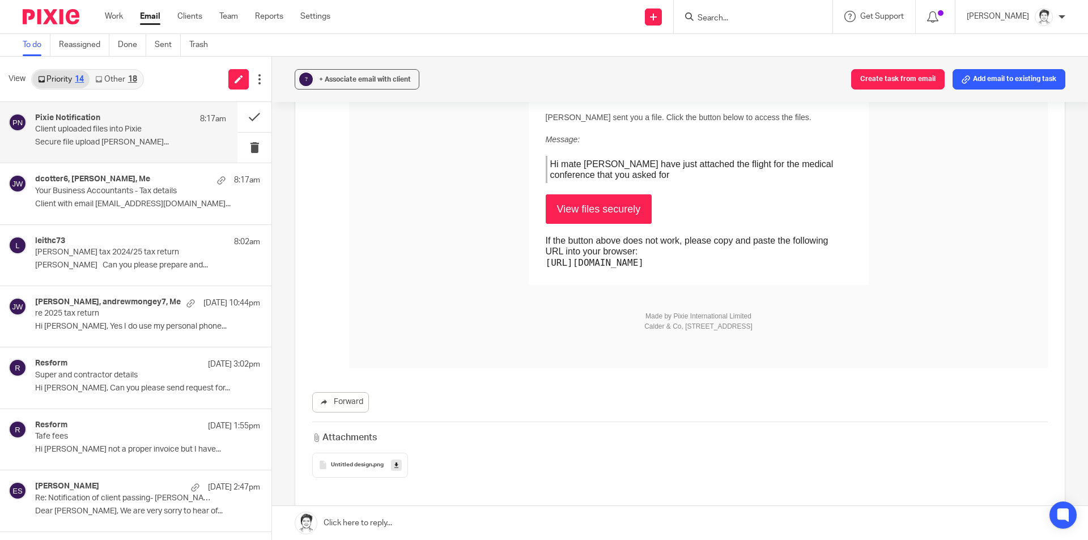
click at [619, 211] on link "View files securely" at bounding box center [599, 208] width 107 height 29
drag, startPoint x: 249, startPoint y: 117, endPoint x: 240, endPoint y: 117, distance: 9.1
click at [249, 117] on button at bounding box center [254, 117] width 34 height 30
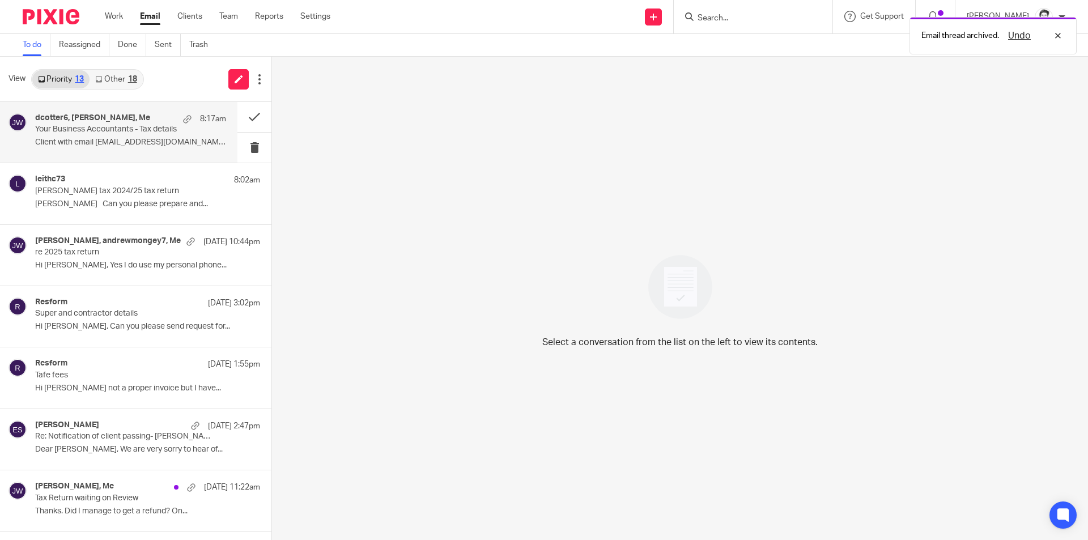
click at [66, 139] on p "Client with email dcotter6@bigpond.com.au..." at bounding box center [130, 143] width 191 height 10
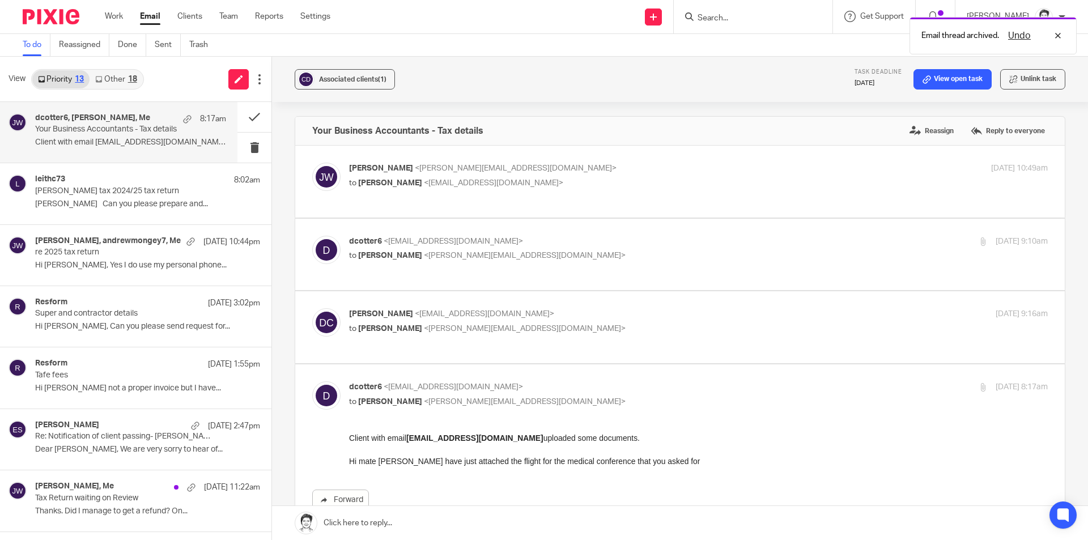
scroll to position [0, 0]
click at [241, 119] on button at bounding box center [254, 117] width 34 height 30
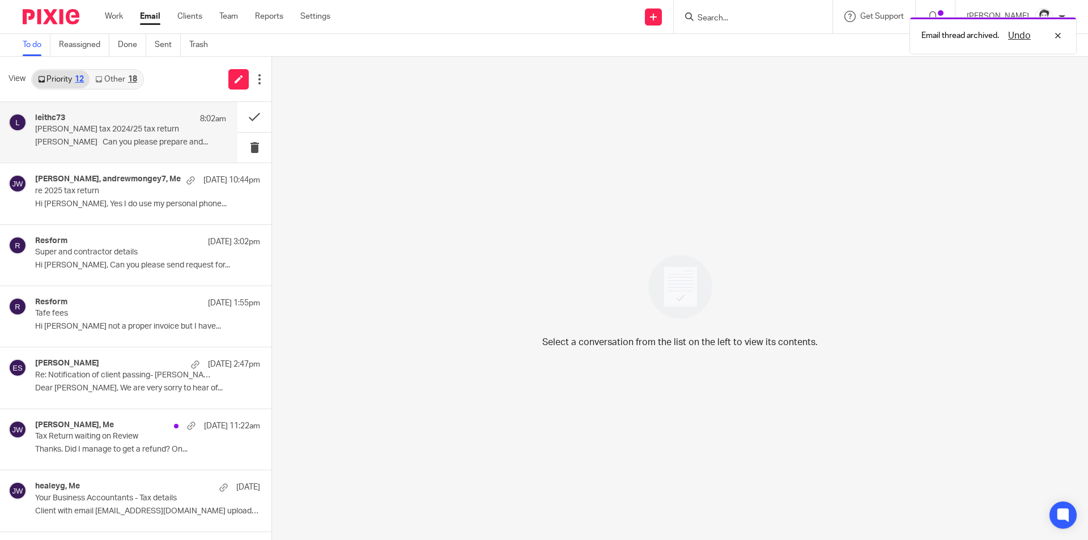
click at [84, 129] on p "Leith Collins tax 2024/25 tax return" at bounding box center [111, 130] width 153 height 10
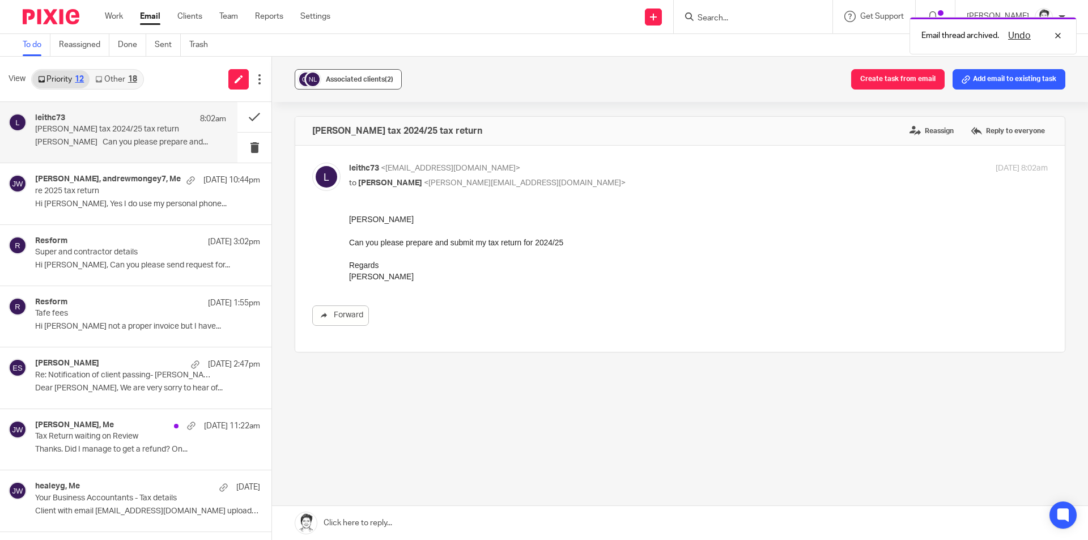
click at [367, 86] on button "Associated clients (2)" at bounding box center [348, 79] width 107 height 20
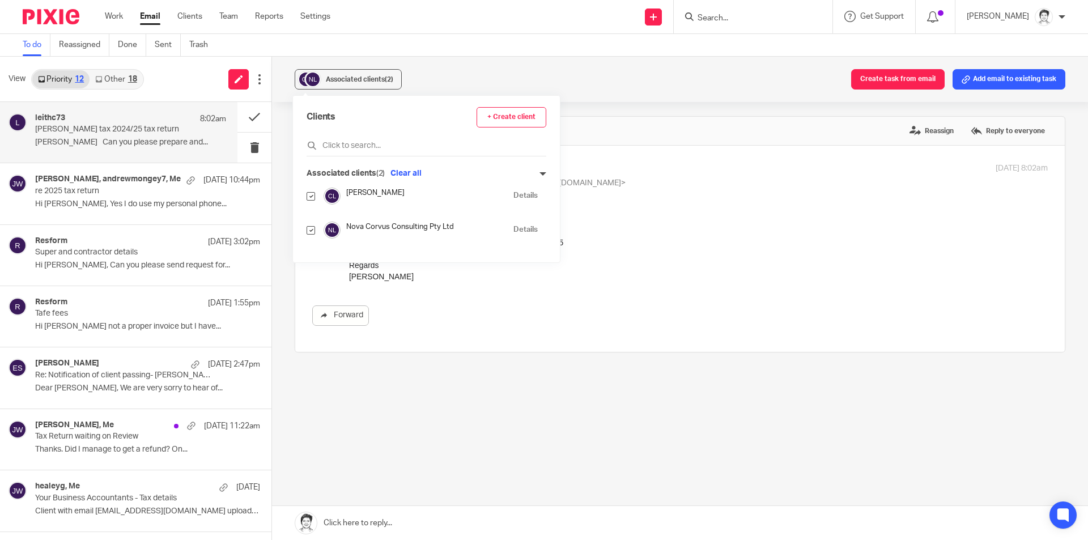
click at [311, 197] on input "checkbox" at bounding box center [311, 196] width 8 height 8
checkbox input "false"
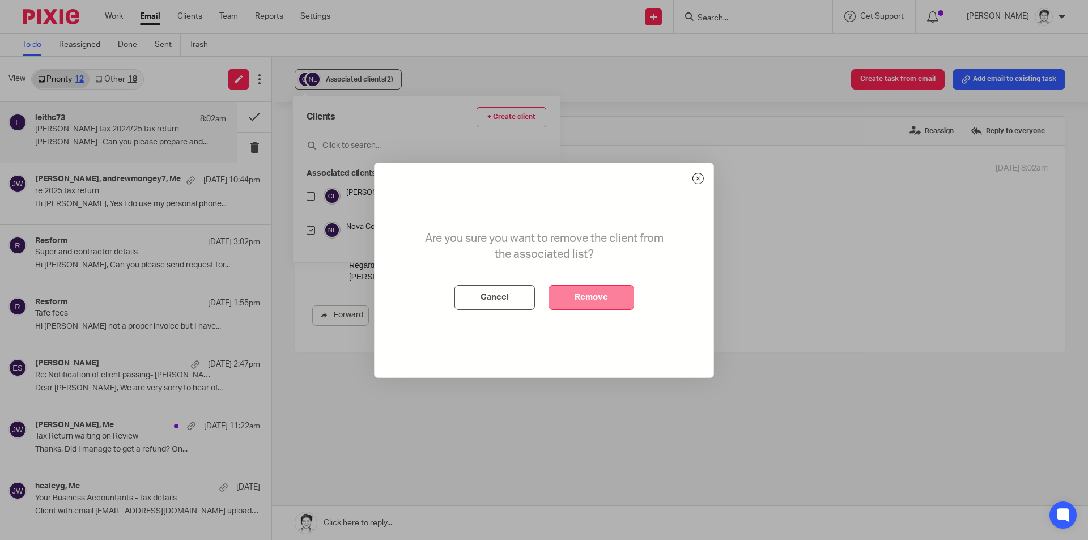
click at [632, 300] on button "Remove" at bounding box center [591, 297] width 86 height 25
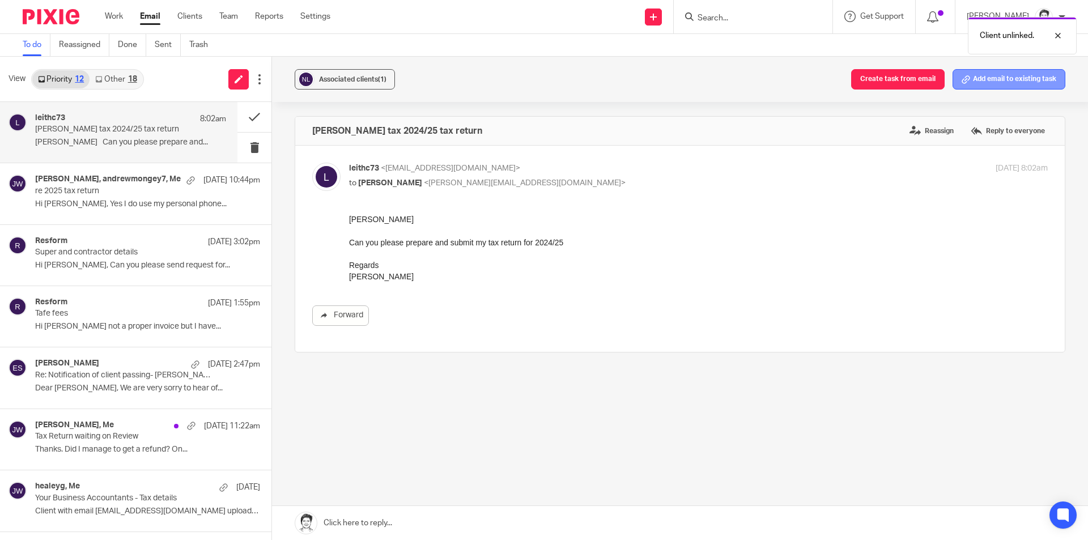
click at [979, 86] on button "Add email to existing task" at bounding box center [1008, 79] width 113 height 20
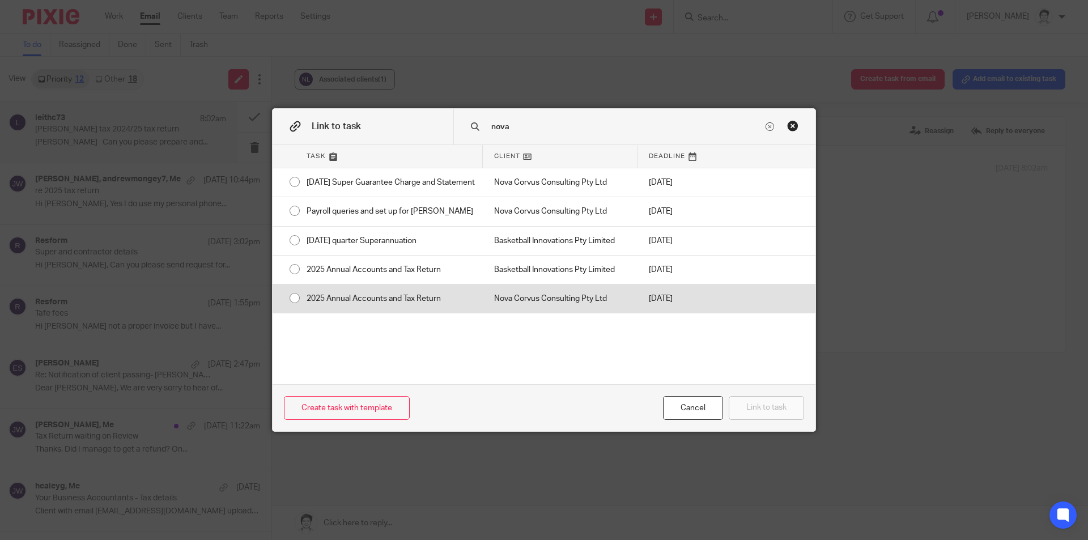
type input "nova"
click at [378, 313] on div "2025 Annual Accounts and Tax Return" at bounding box center [389, 298] width 188 height 28
radio input "true"
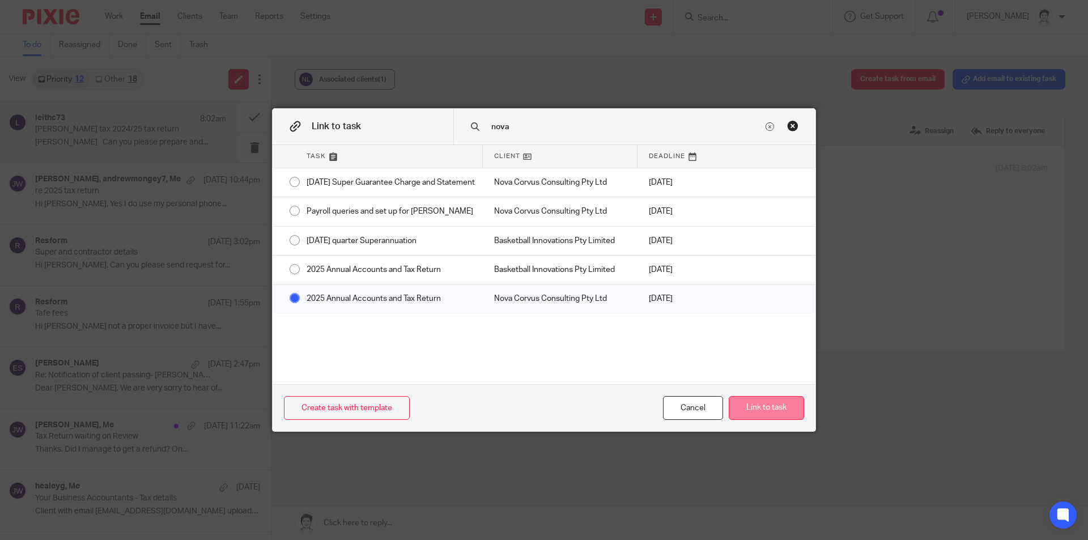
click at [780, 409] on button "Link to task" at bounding box center [766, 408] width 75 height 24
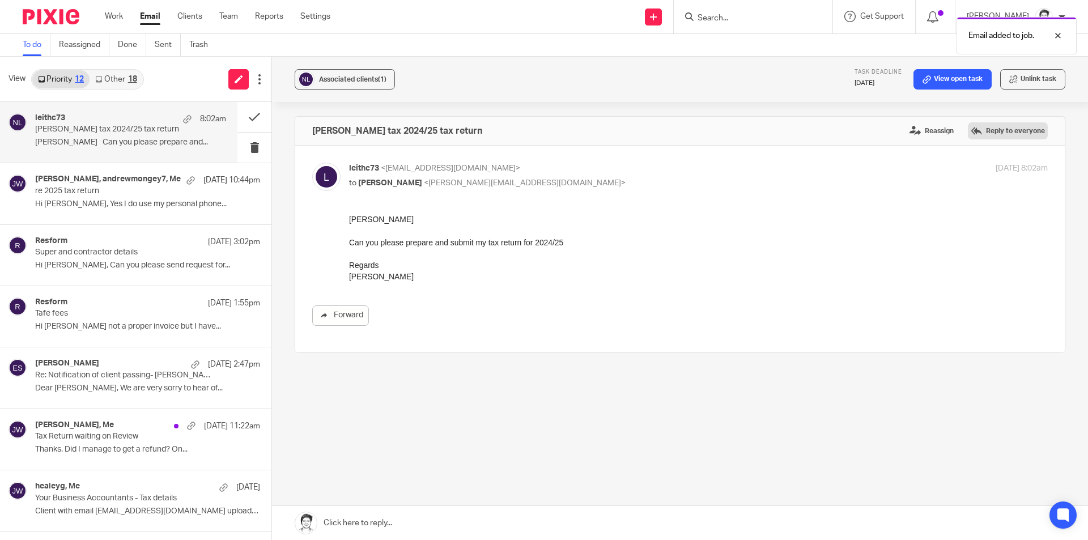
click at [968, 130] on label "Reply to everyone" at bounding box center [1008, 130] width 80 height 17
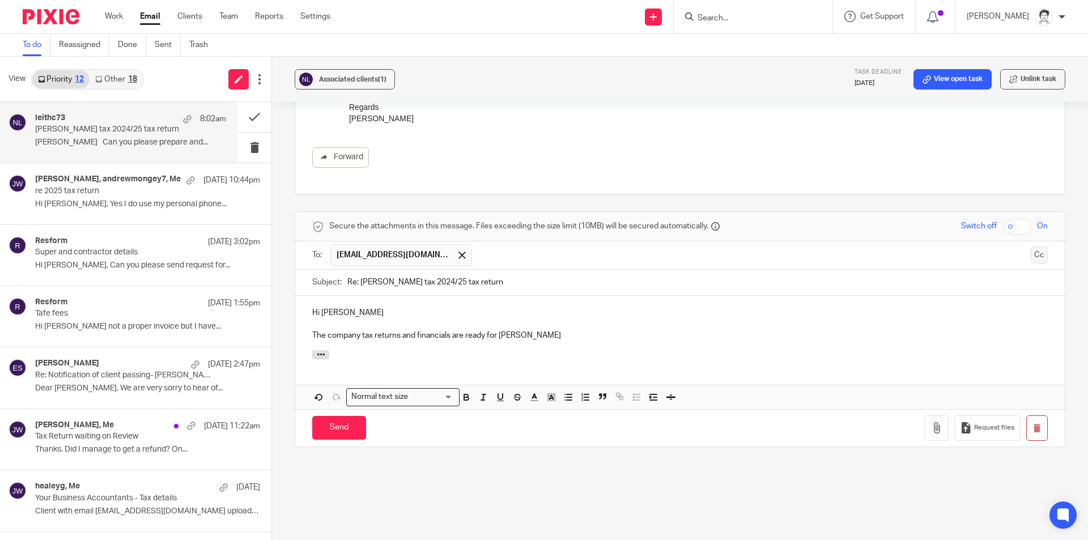
click at [1031, 258] on button "Cc" at bounding box center [1039, 254] width 17 height 17
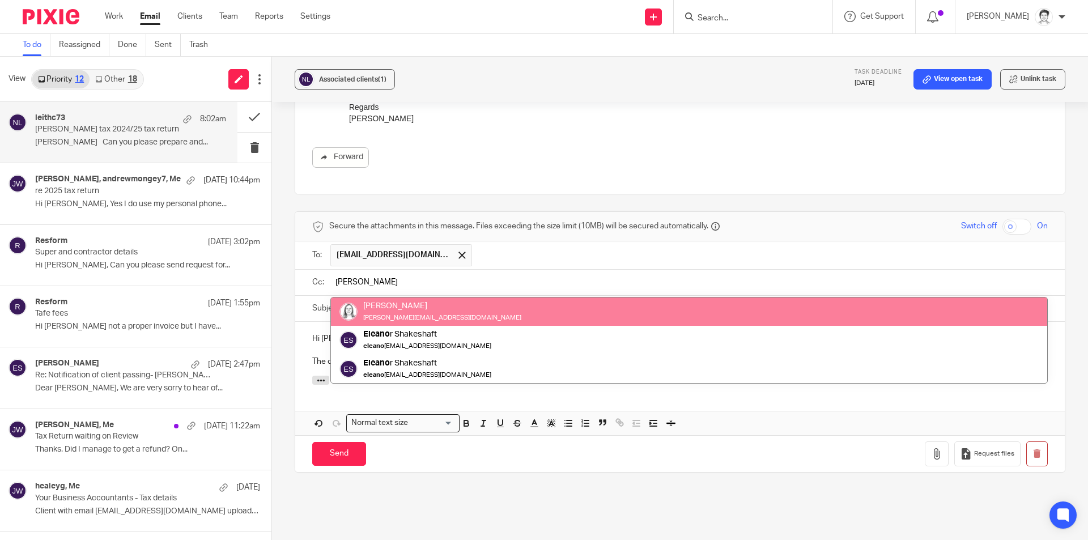
type input "Eleanor"
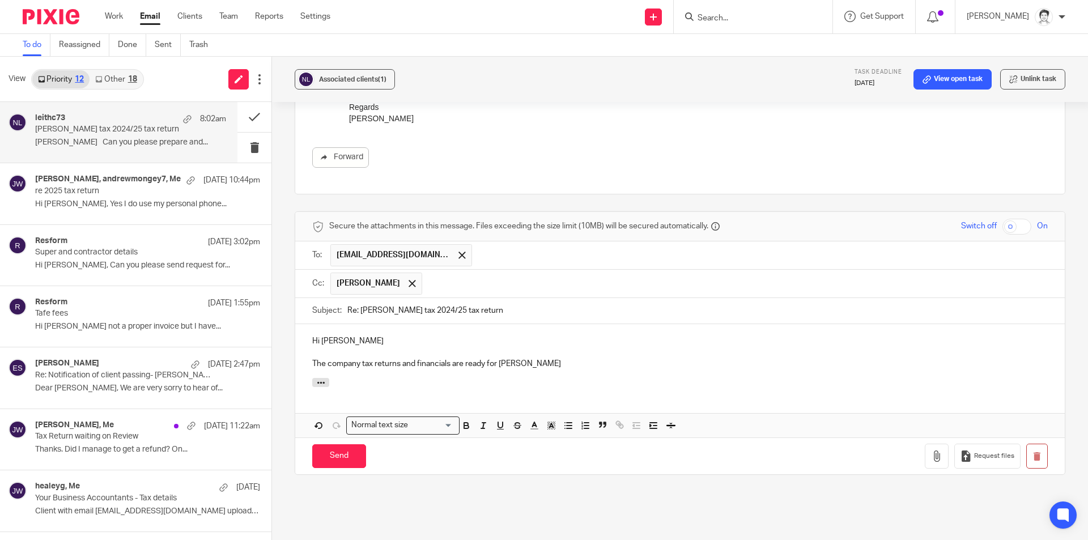
click at [538, 365] on p "The company tax returns and financials are ready for Eleanor" at bounding box center [679, 363] width 735 height 11
click at [916, 360] on p "The company tax returns and financials are ready for Eleanor to review once she…" at bounding box center [679, 363] width 735 height 11
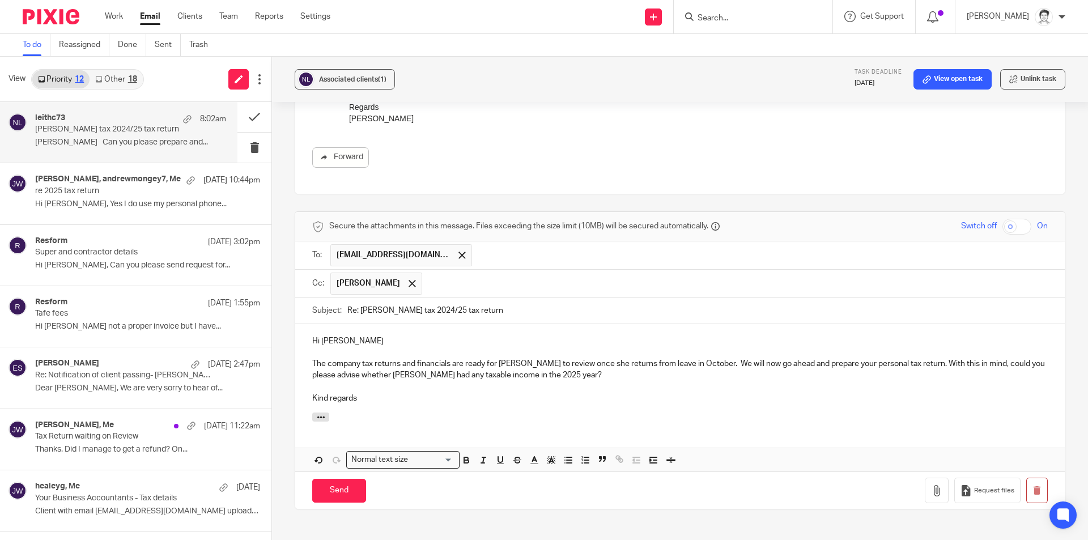
scroll to position [271, 0]
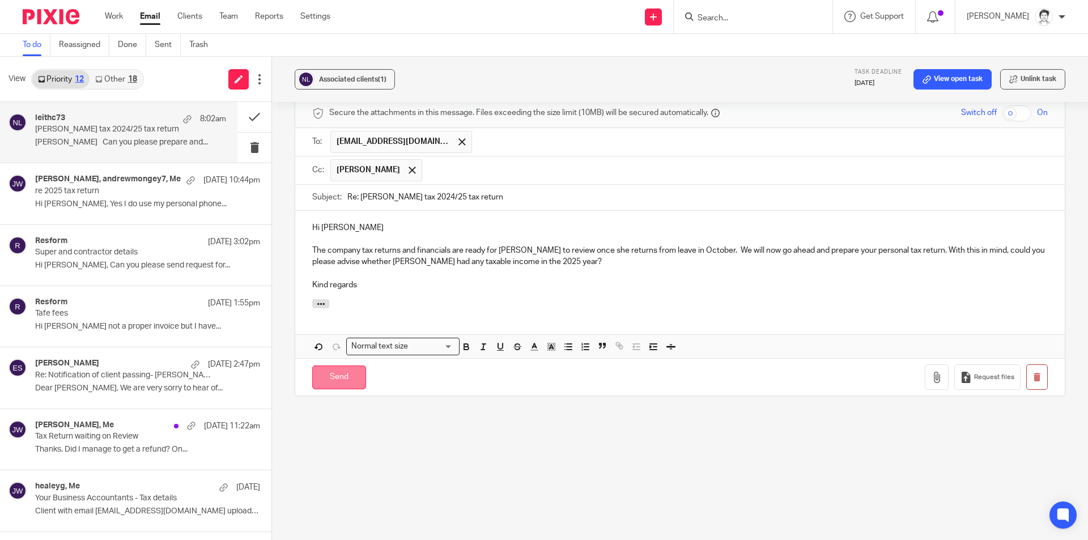
drag, startPoint x: 329, startPoint y: 382, endPoint x: 337, endPoint y: 384, distance: 7.7
click at [329, 384] on input "Send" at bounding box center [339, 377] width 54 height 24
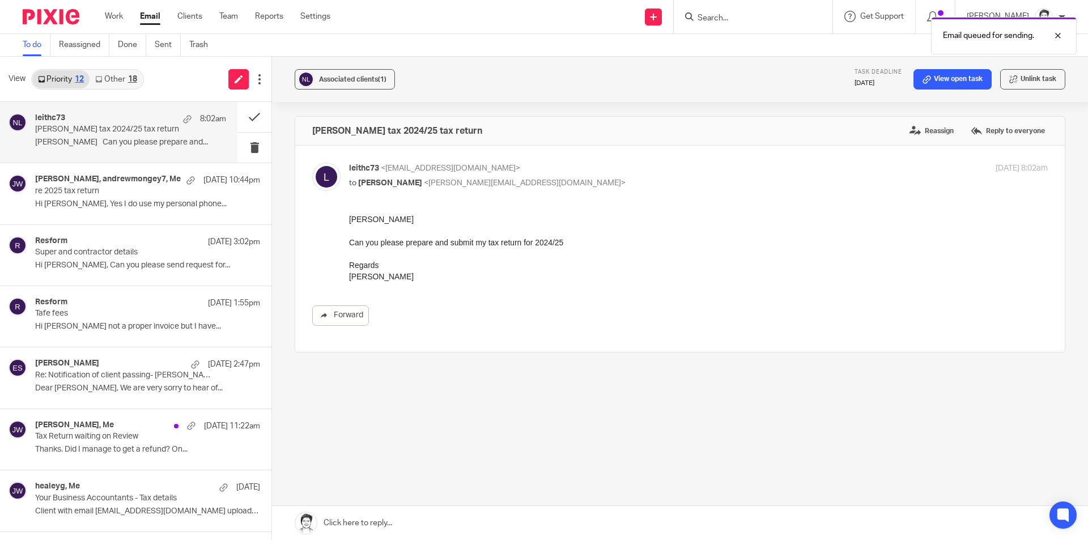
scroll to position [0, 0]
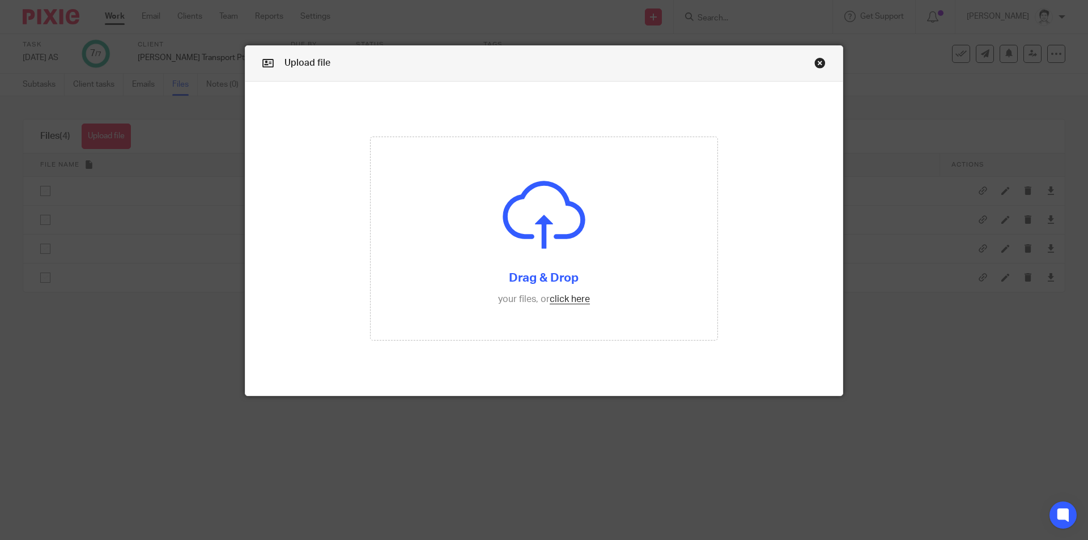
click at [819, 62] on link "Close this dialog window" at bounding box center [819, 64] width 11 height 15
click at [816, 64] on link "Close this dialog window" at bounding box center [819, 64] width 11 height 15
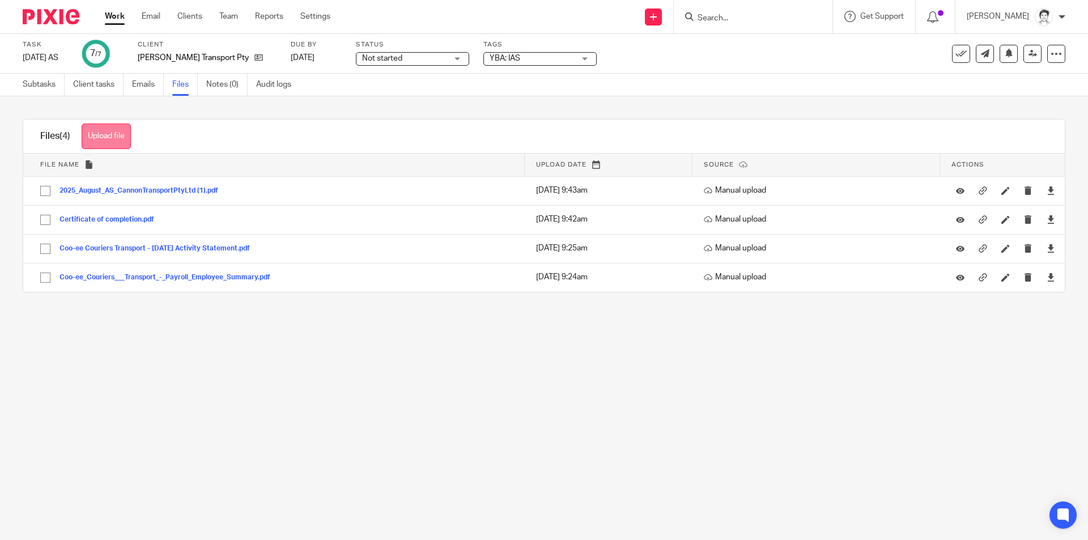
click at [114, 137] on button "Upload file" at bounding box center [106, 136] width 49 height 25
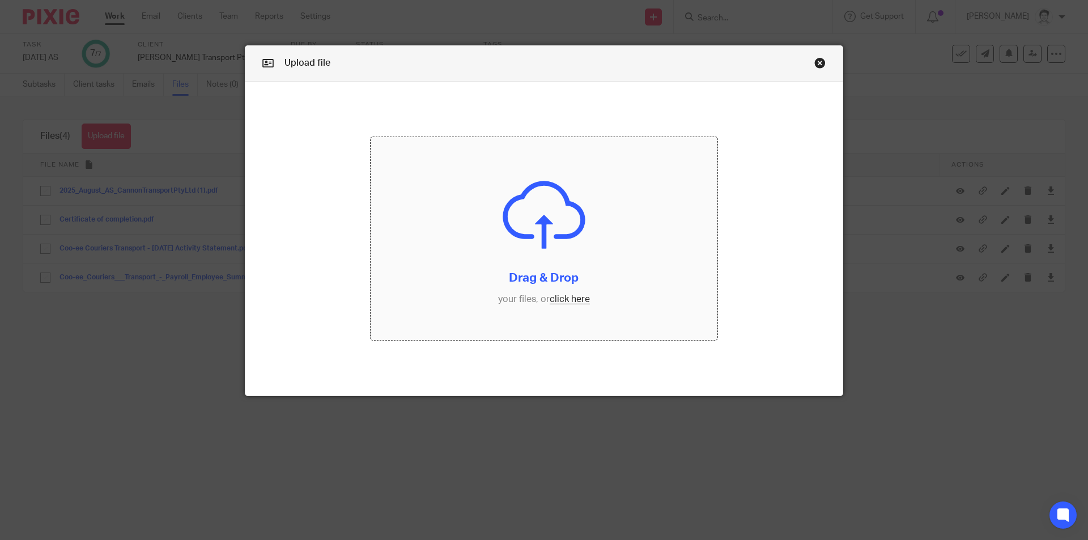
click at [573, 300] on input "file" at bounding box center [544, 238] width 347 height 203
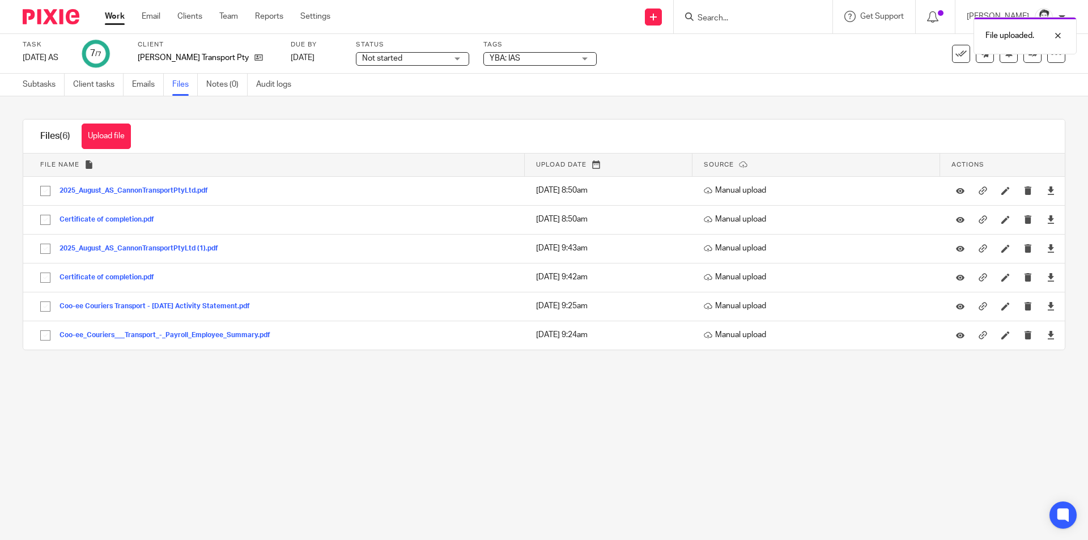
click at [955, 56] on icon at bounding box center [960, 53] width 11 height 11
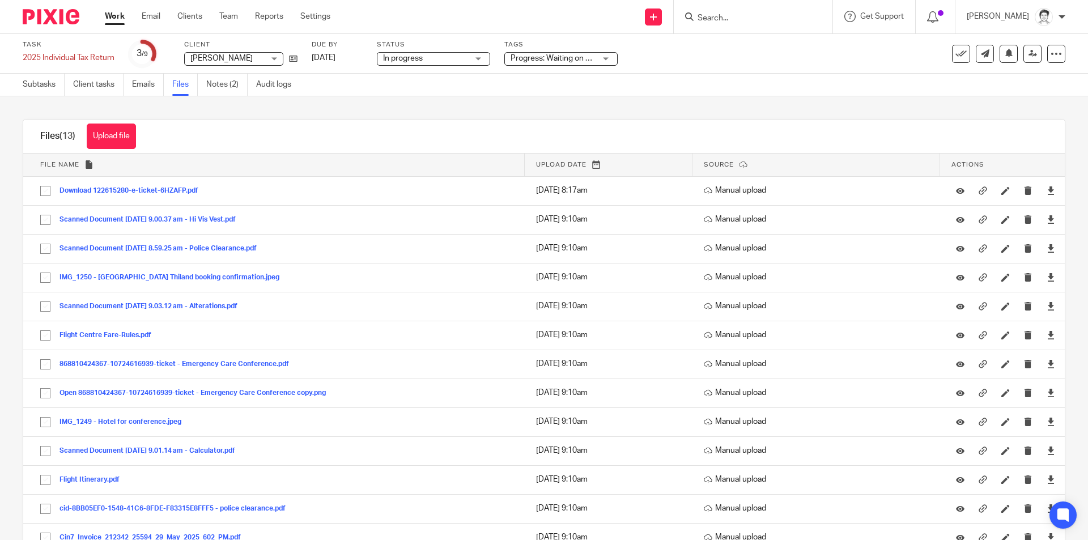
click at [116, 193] on button "Download 122615280-e-ticket-6HZAFP.pdf" at bounding box center [132, 191] width 147 height 8
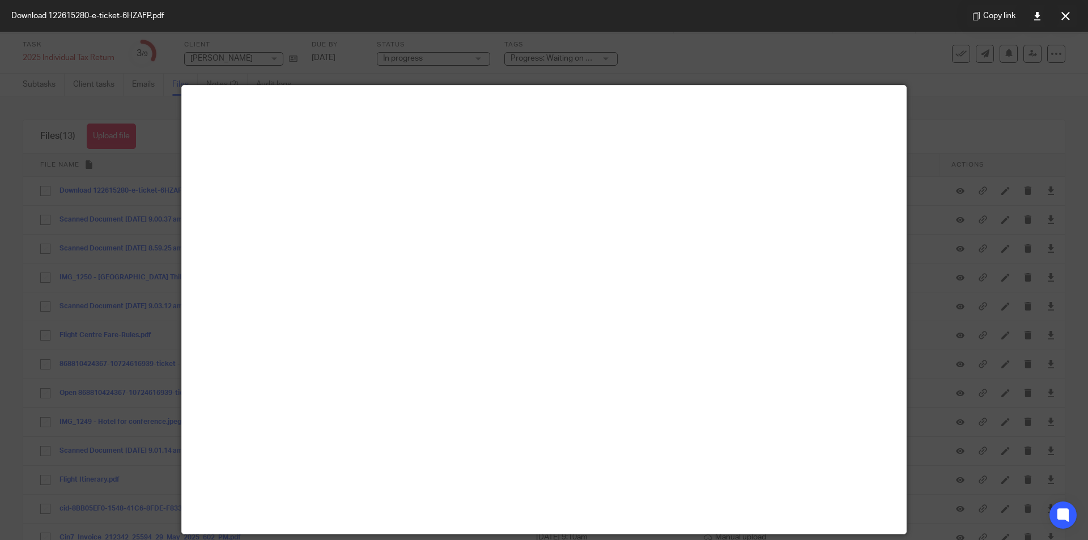
drag, startPoint x: 1061, startPoint y: 22, endPoint x: 988, endPoint y: 22, distance: 73.7
click at [1061, 22] on button at bounding box center [1065, 16] width 23 height 23
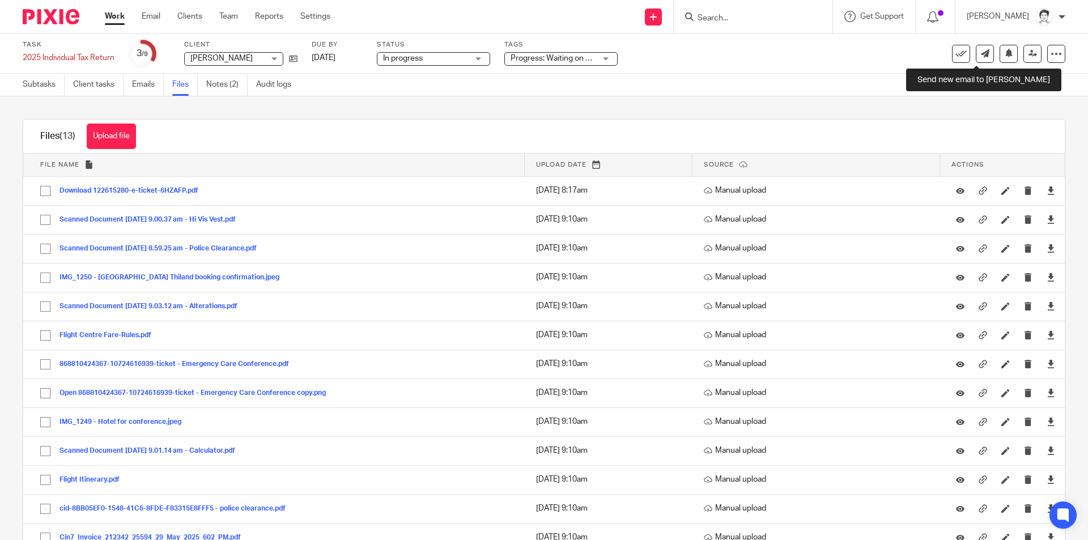
drag, startPoint x: 976, startPoint y: 58, endPoint x: 873, endPoint y: 96, distance: 109.7
click at [976, 59] on link at bounding box center [985, 54] width 18 height 18
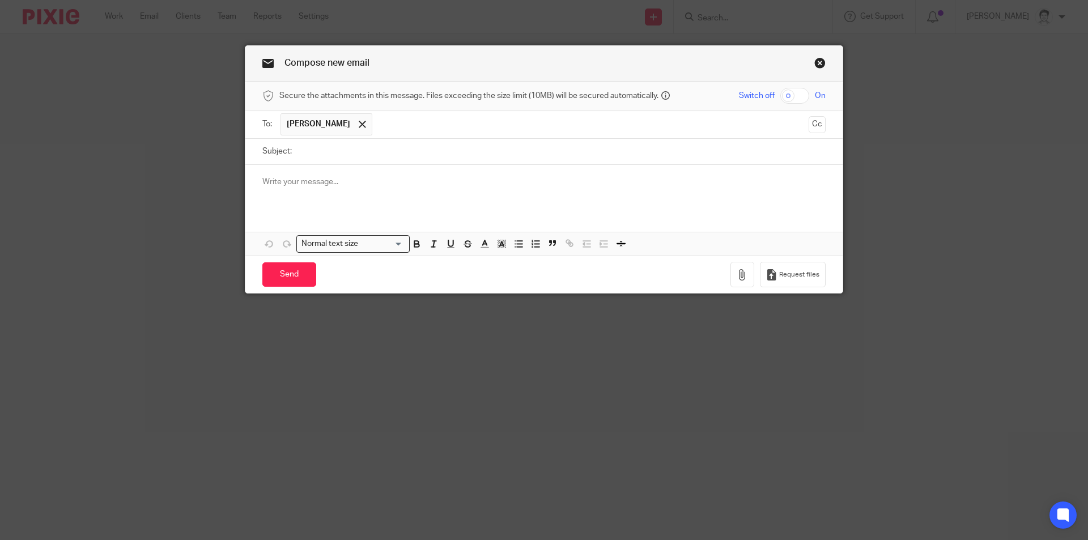
click at [321, 160] on input "Subject:" at bounding box center [561, 151] width 528 height 25
type input "re flight details"
click at [305, 189] on div at bounding box center [543, 187] width 597 height 44
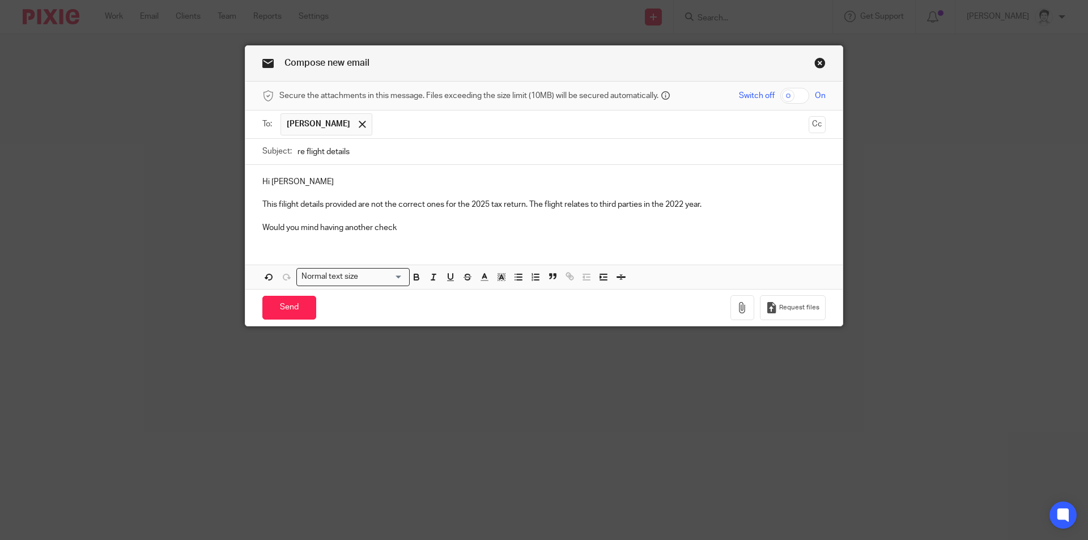
click at [730, 213] on p at bounding box center [543, 216] width 563 height 11
click at [712, 206] on p "This filight details provided are not the correct ones for the 2025 tax return.…" at bounding box center [543, 204] width 563 height 11
drag, startPoint x: 407, startPoint y: 231, endPoint x: 413, endPoint y: 229, distance: 5.9
click at [410, 229] on p "Would you mind having another check" at bounding box center [543, 227] width 563 height 11
click at [737, 204] on p "This filight details provided are not the correct ones for the 2025 tax return.…" at bounding box center [543, 204] width 563 height 11
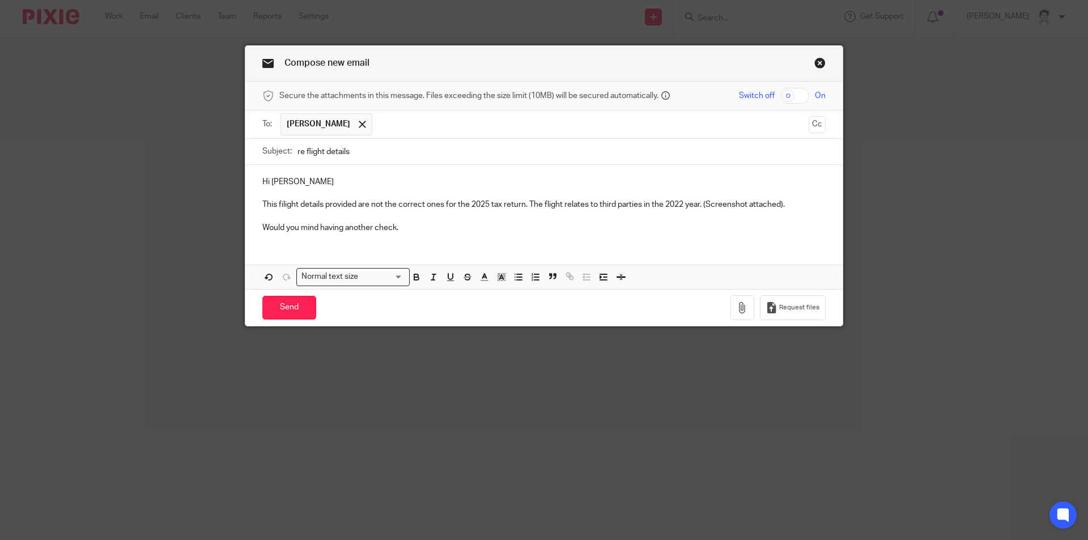
click at [411, 229] on p "Would you mind having another check." at bounding box center [543, 227] width 563 height 11
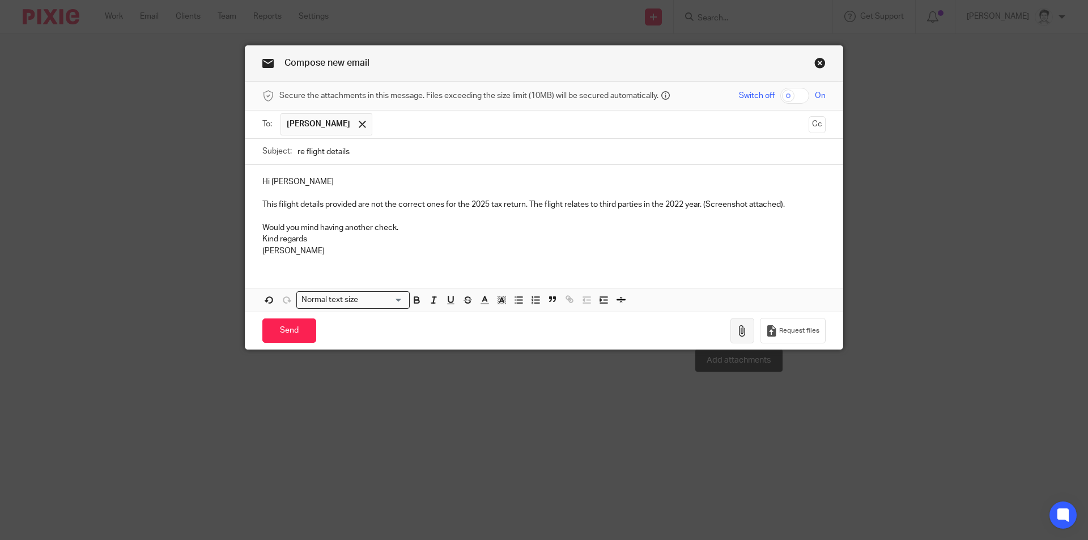
click at [737, 330] on icon "button" at bounding box center [742, 330] width 11 height 11
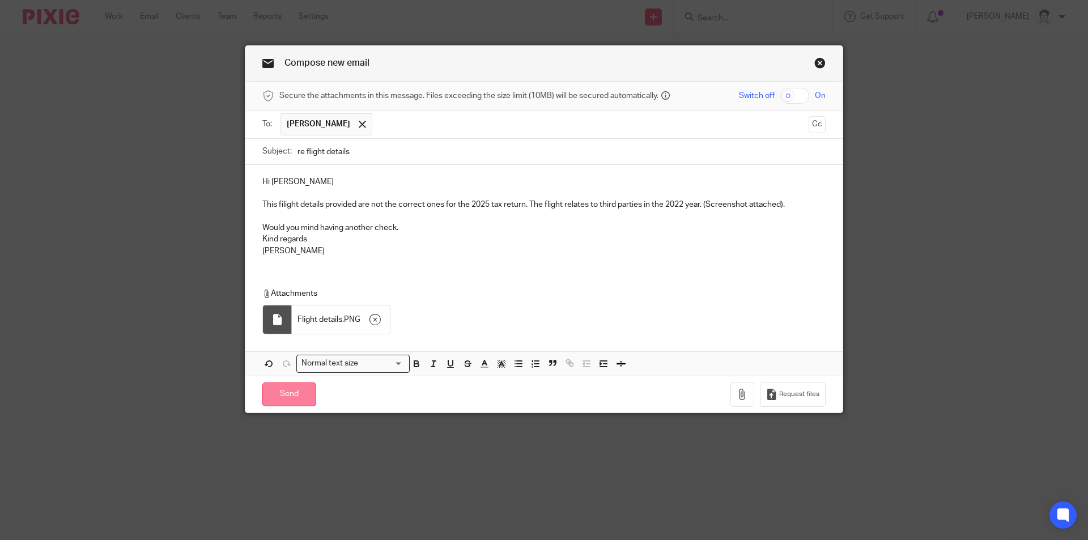
click at [282, 397] on input "Send" at bounding box center [289, 394] width 54 height 24
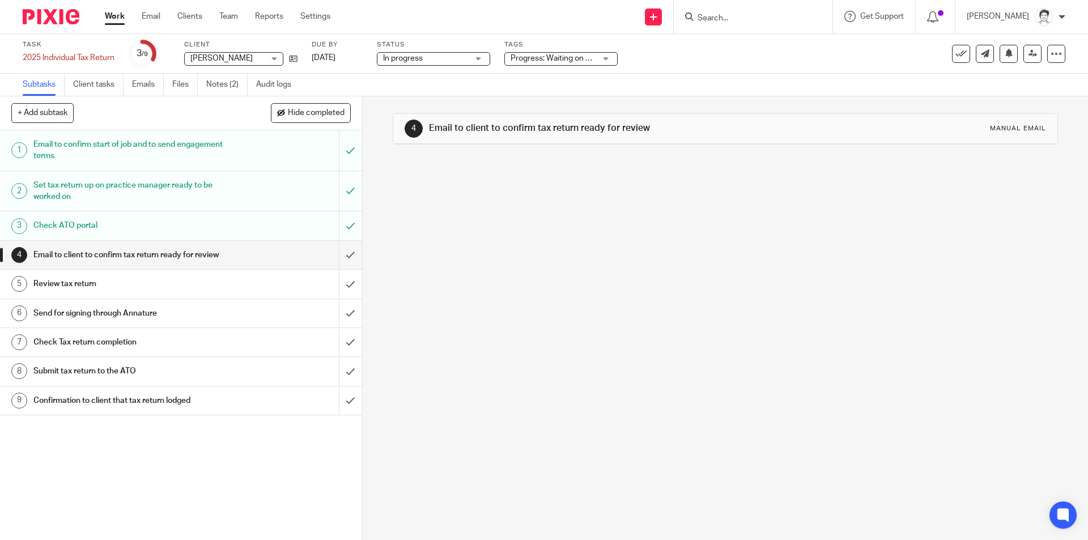
click at [727, 22] on input "Search" at bounding box center [747, 19] width 102 height 10
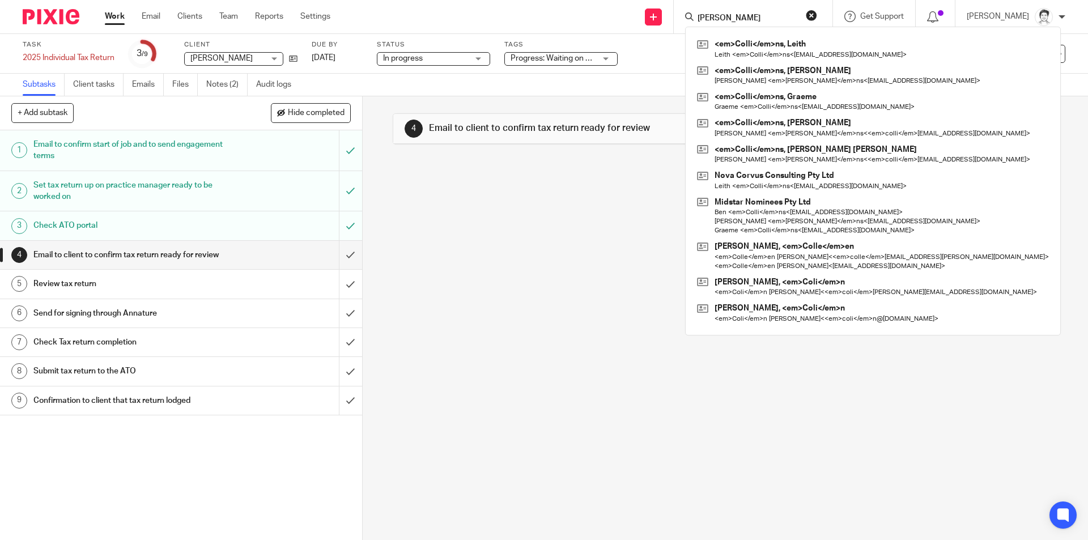
type input "[PERSON_NAME]"
click button "submit" at bounding box center [0, 0] width 0 height 0
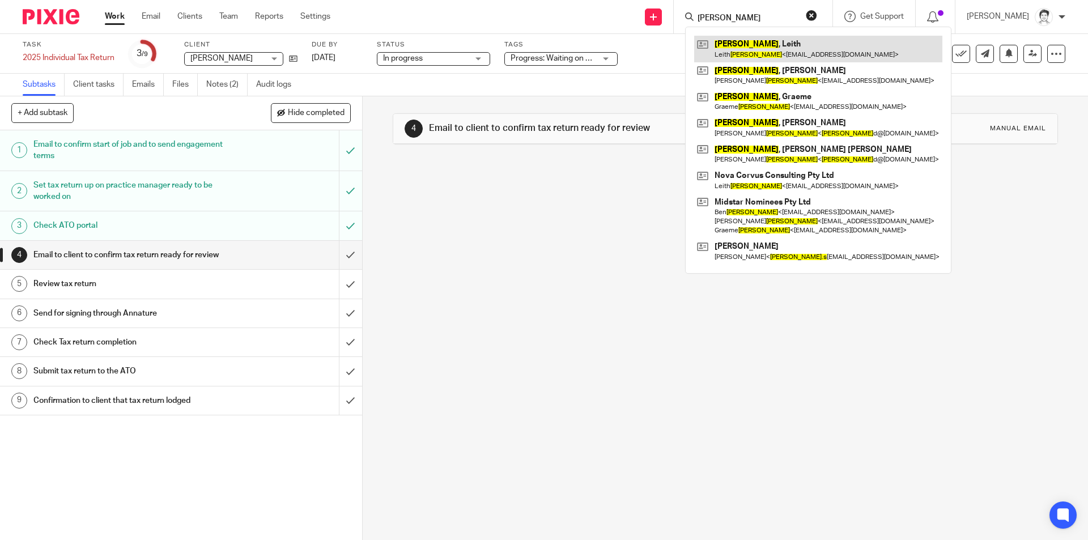
click at [758, 47] on link at bounding box center [818, 49] width 248 height 26
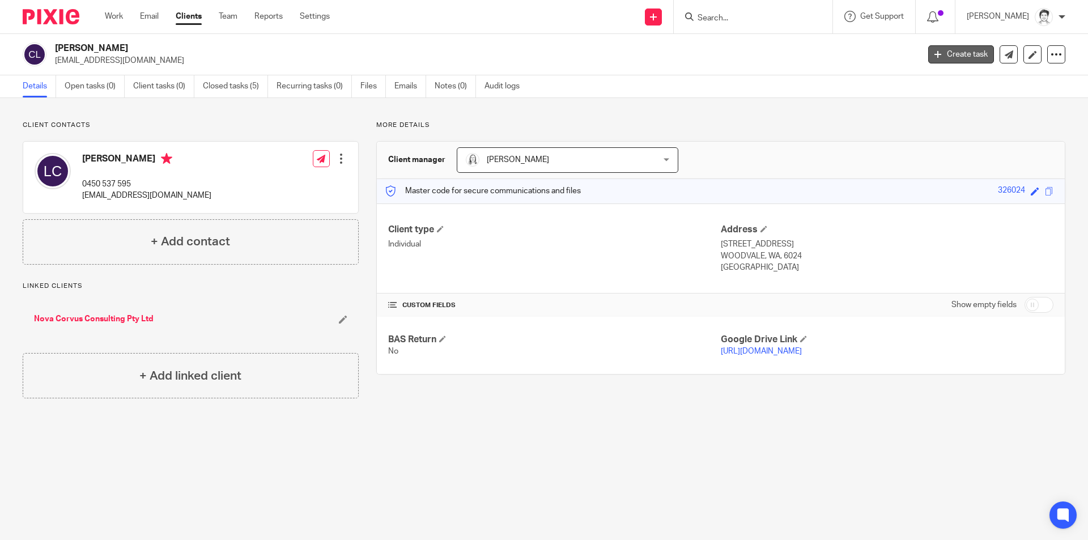
click at [947, 56] on link "Create task" at bounding box center [961, 54] width 66 height 18
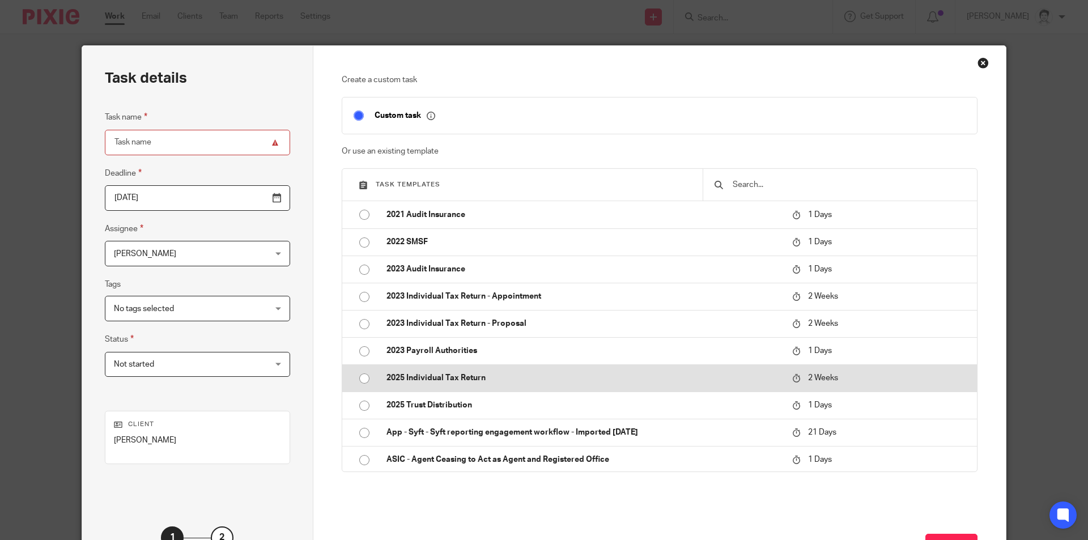
click at [448, 380] on p "2025 Individual Tax Return" at bounding box center [583, 377] width 394 height 11
type input "[DATE]"
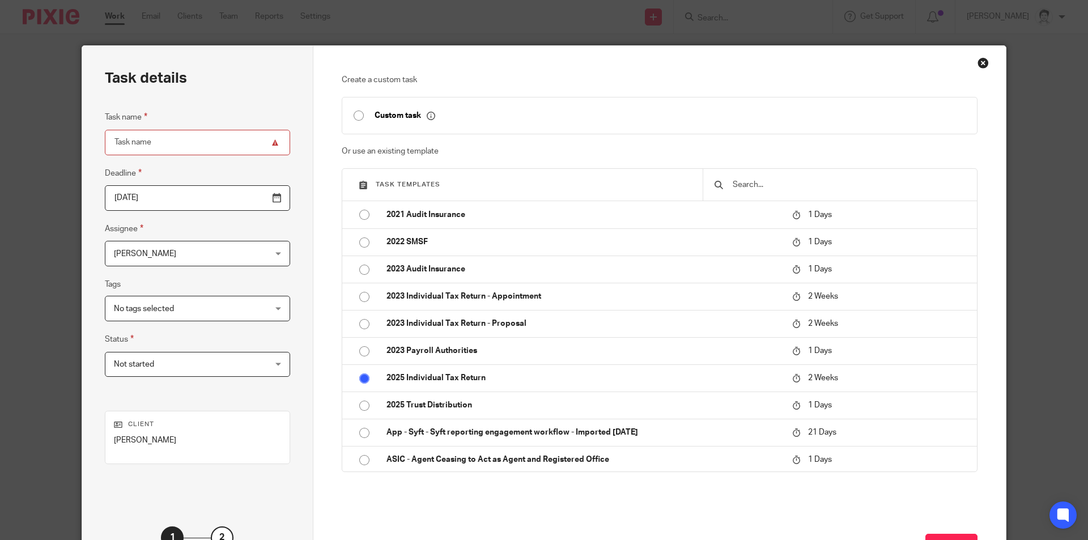
type input "2025 Individual Tax Return"
checkbox input "false"
radio input "true"
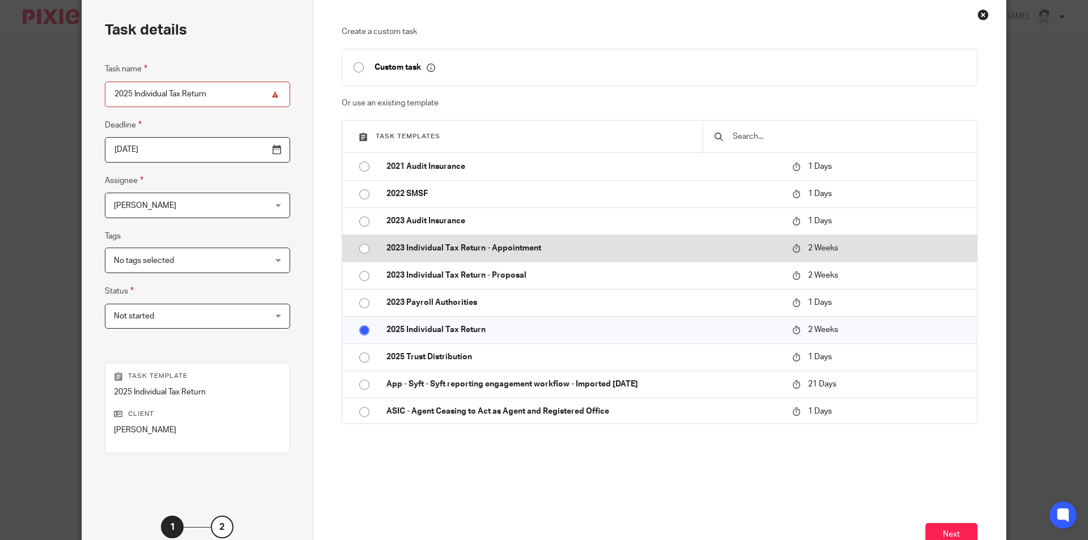
scroll to position [130, 0]
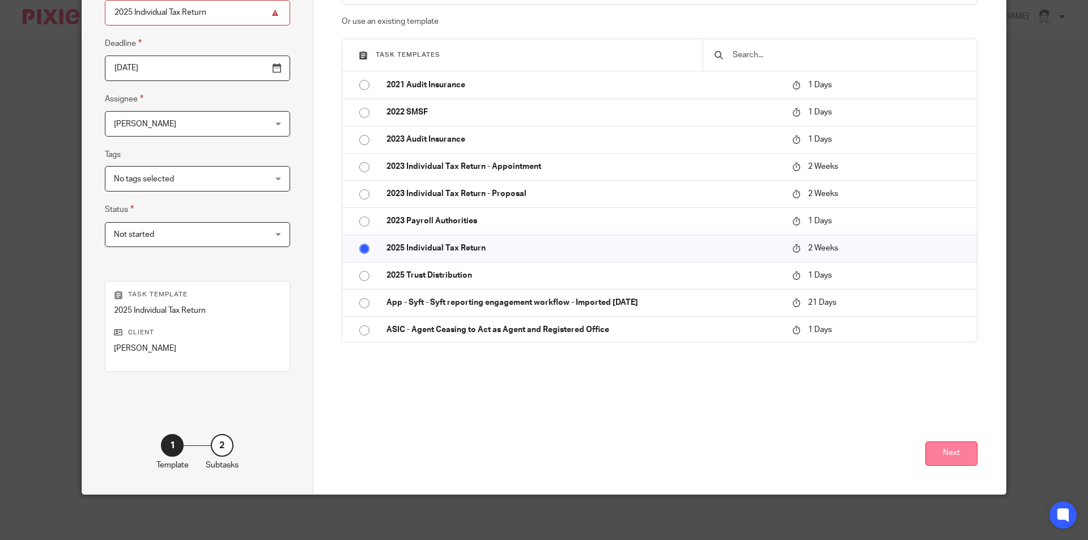
click at [950, 452] on button "Next" at bounding box center [951, 453] width 52 height 24
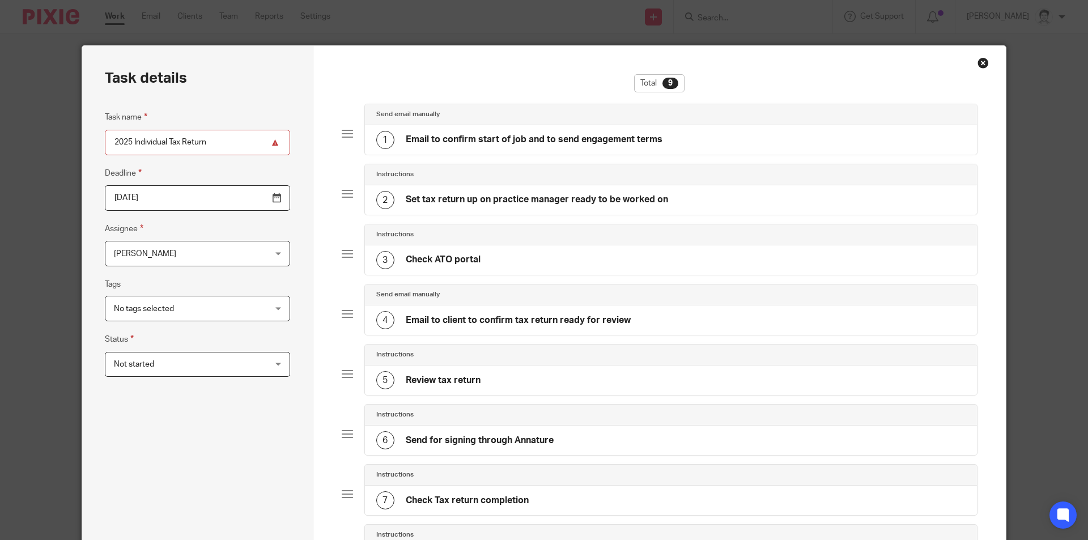
scroll to position [276, 0]
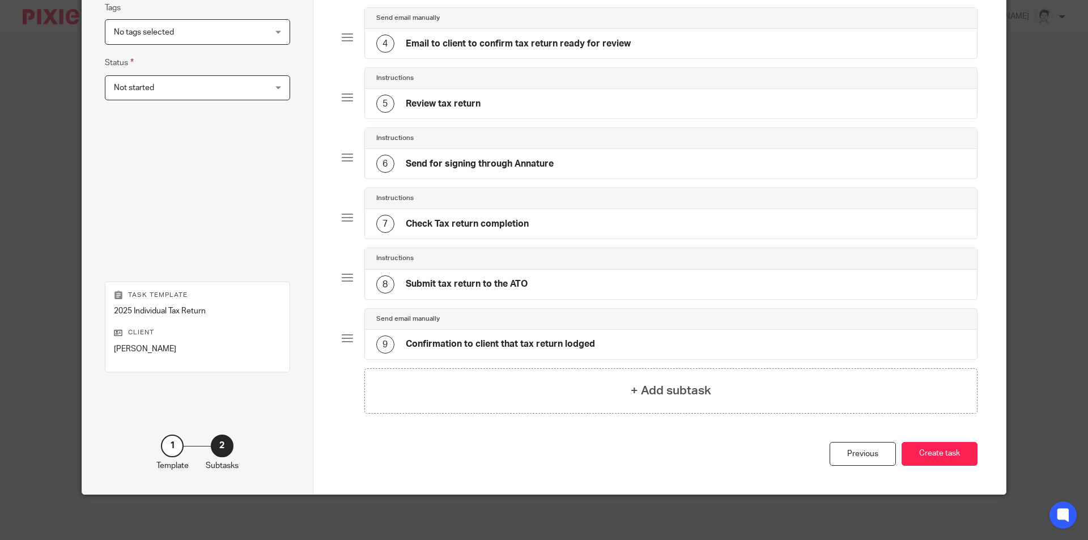
drag, startPoint x: 931, startPoint y: 453, endPoint x: 921, endPoint y: 420, distance: 33.7
click at [930, 453] on button "Create task" at bounding box center [939, 454] width 76 height 24
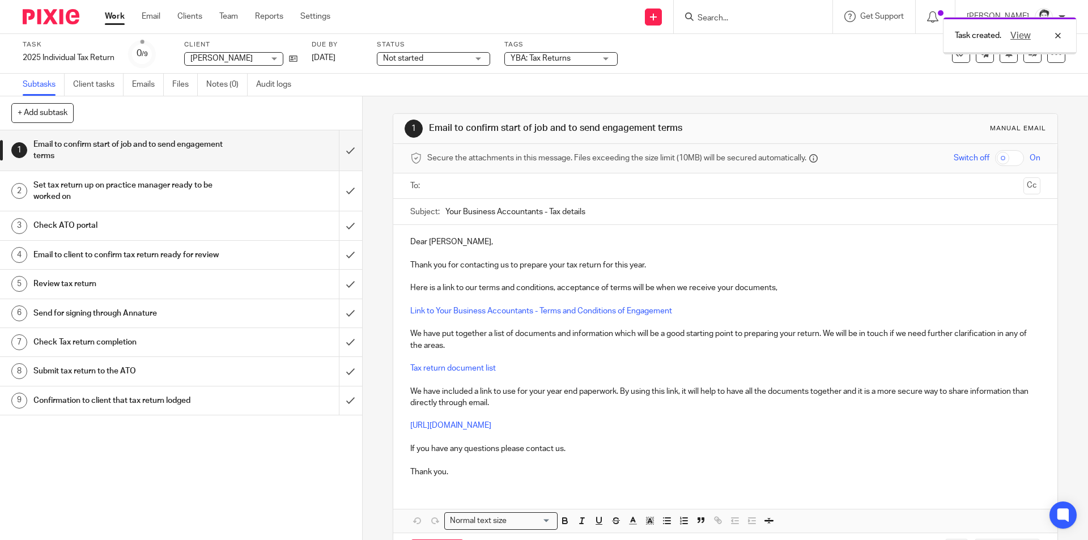
click at [444, 188] on input "text" at bounding box center [724, 186] width 587 height 13
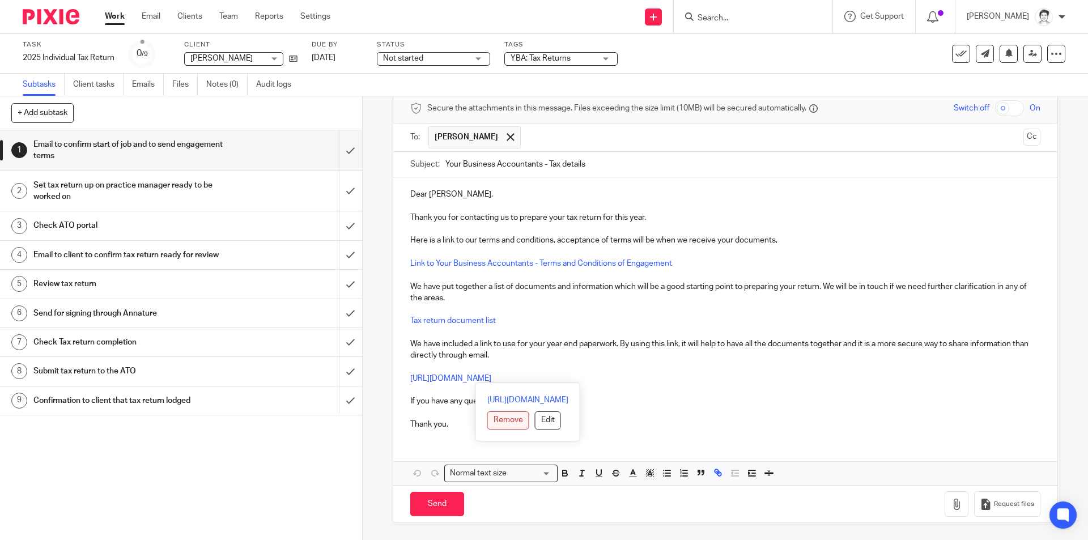
drag, startPoint x: 652, startPoint y: 379, endPoint x: 436, endPoint y: 423, distance: 220.9
click at [401, 379] on div "Dear [PERSON_NAME], Thank you for contacting us to prepare your tax return for …" at bounding box center [724, 307] width 663 height 261
click at [535, 416] on button "Edit" at bounding box center [548, 420] width 26 height 18
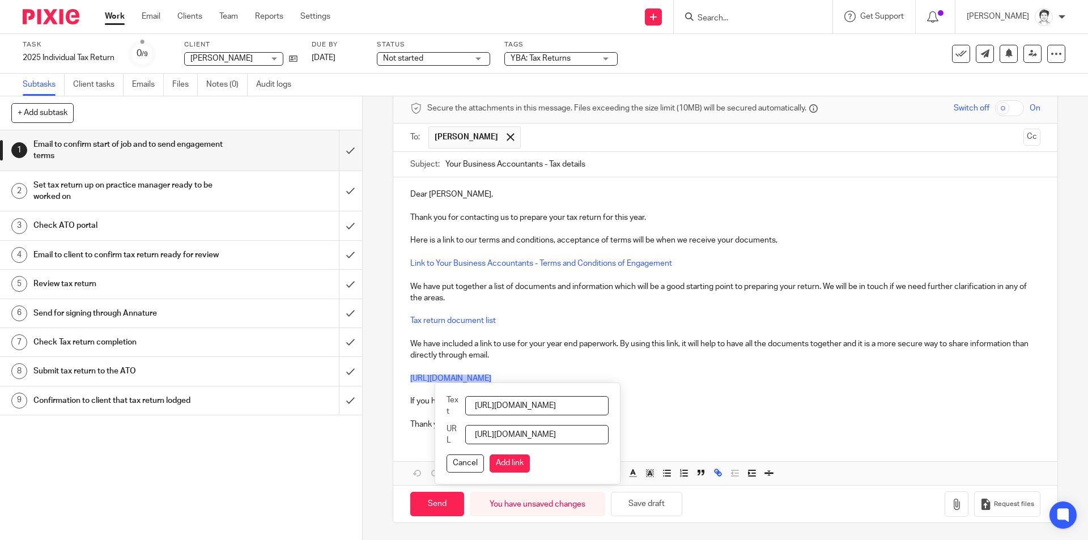
scroll to position [0, 135]
drag, startPoint x: 478, startPoint y: 402, endPoint x: 1112, endPoint y: 402, distance: 634.0
click at [1087, 402] on html "Work Email Clients Team Reports Settings Work Email Clients Team Reports Settin…" at bounding box center [544, 270] width 1088 height 540
type input "Please use this link"
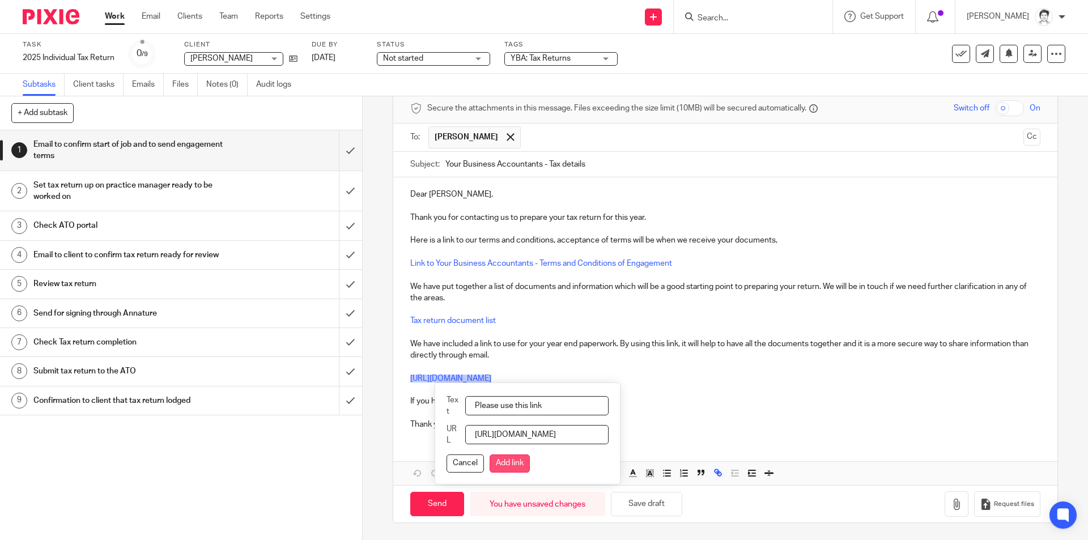
click at [520, 459] on button "Add link" at bounding box center [510, 463] width 40 height 18
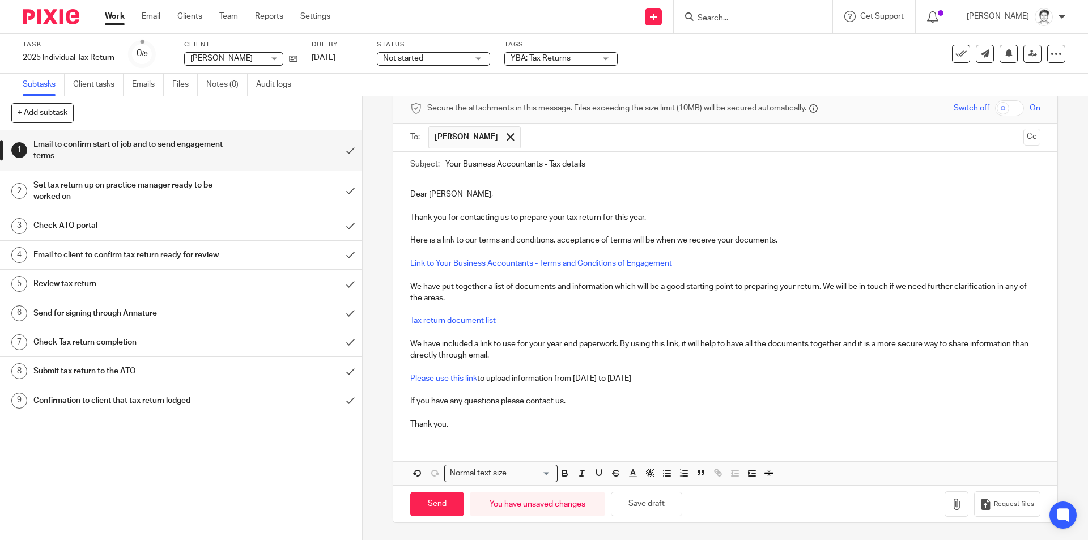
click at [773, 376] on p "Please use this link to upload information from [DATE] to [DATE]" at bounding box center [724, 378] width 629 height 11
click at [436, 501] on input "Send" at bounding box center [437, 504] width 54 height 24
type input "Sent"
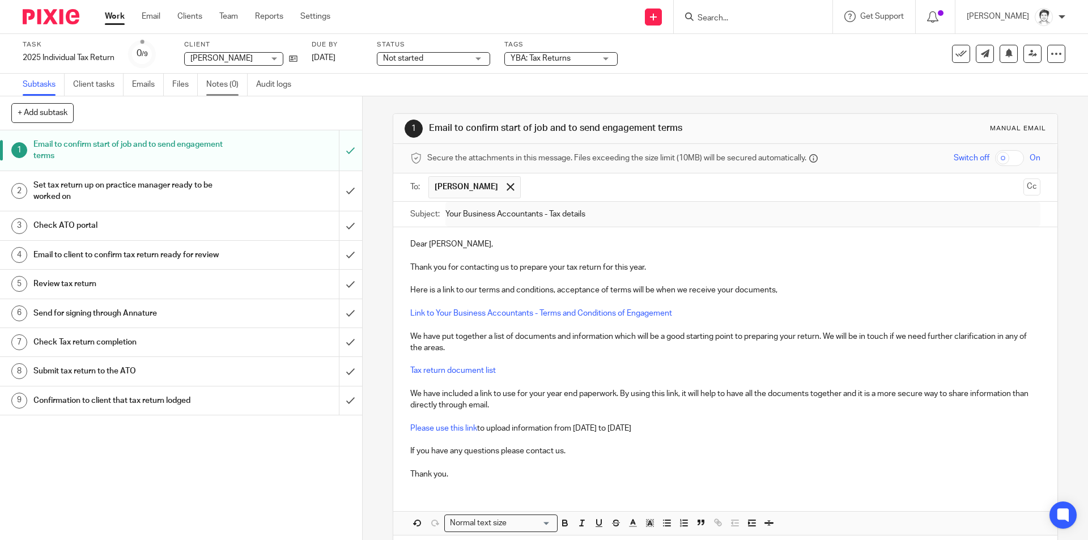
click at [221, 88] on link "Notes (0)" at bounding box center [226, 85] width 41 height 22
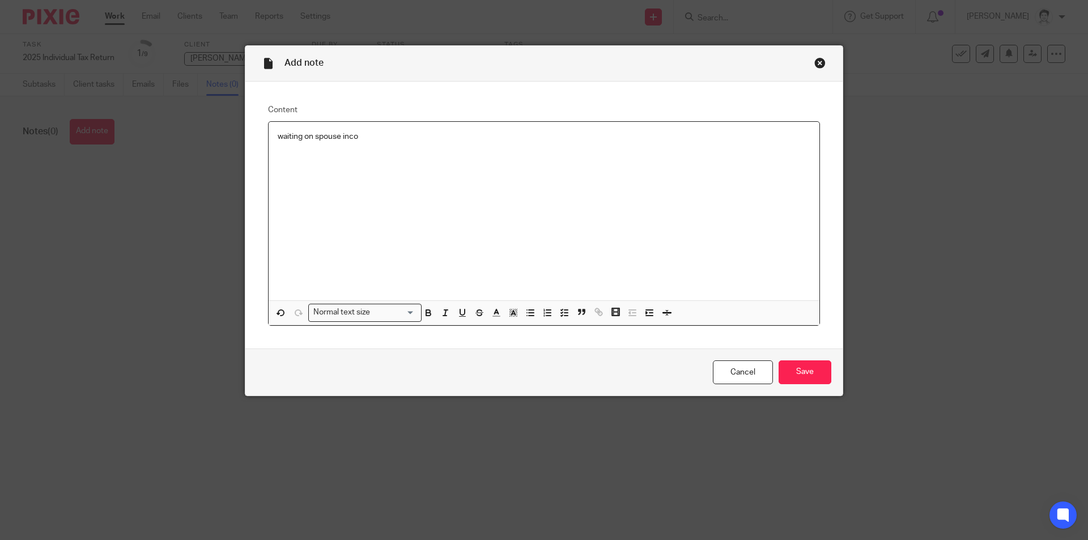
drag, startPoint x: 0, startPoint y: 0, endPoint x: 813, endPoint y: 18, distance: 813.2
click at [848, 14] on div "Add note Content waiting on spouse inco Normal text size Loading... Remove Edit…" at bounding box center [544, 270] width 1088 height 540
drag, startPoint x: 362, startPoint y: 129, endPoint x: 375, endPoint y: 135, distance: 14.4
click at [372, 134] on div "waiting on spouse inco" at bounding box center [544, 211] width 551 height 179
click at [811, 373] on input "Save" at bounding box center [804, 372] width 53 height 24
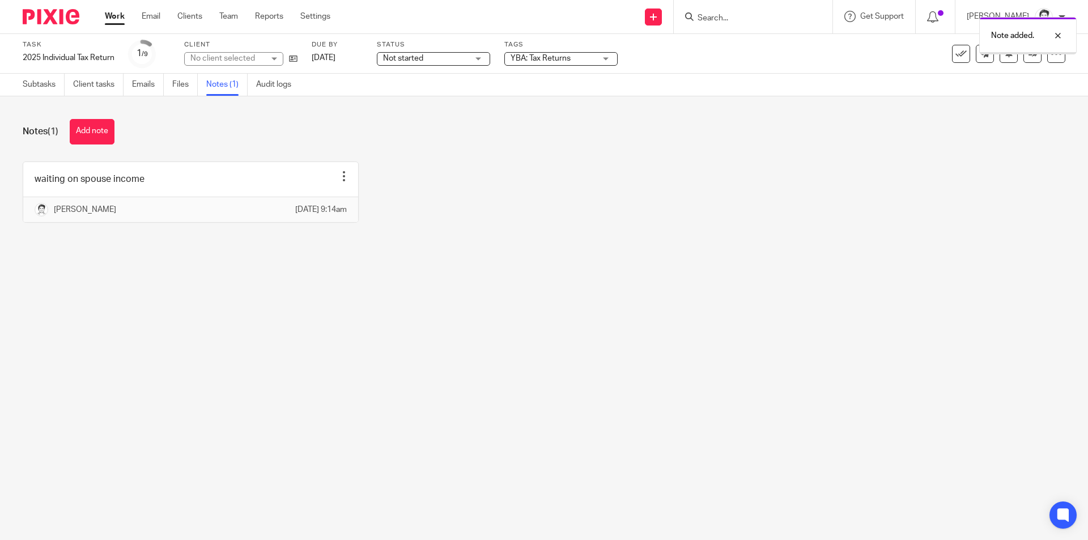
click at [477, 60] on div "Not started Not started" at bounding box center [433, 59] width 113 height 14
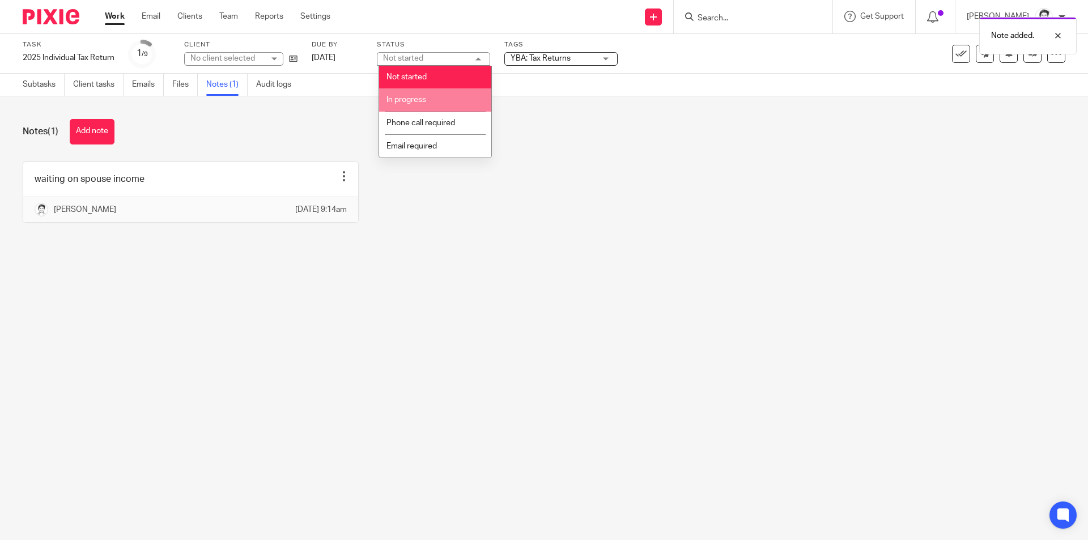
click at [457, 97] on li "In progress" at bounding box center [435, 99] width 112 height 23
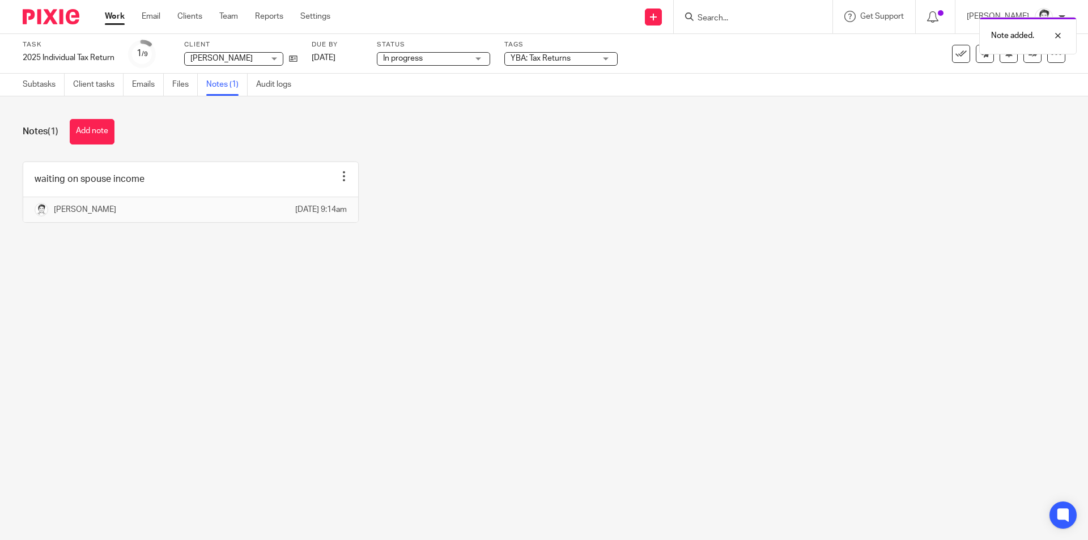
click at [619, 59] on div "Task 2025 Individual Tax Return Save 2025 Individual Tax Return 1 /9 Client [PE…" at bounding box center [457, 53] width 869 height 27
click at [614, 60] on div "YBA: Tax Returns" at bounding box center [560, 59] width 113 height 14
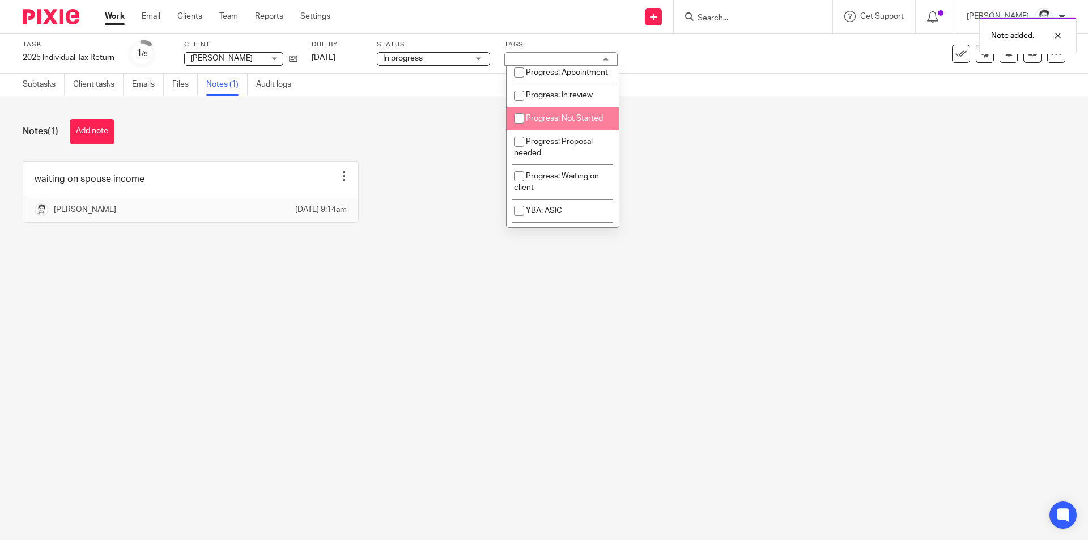
scroll to position [170, 0]
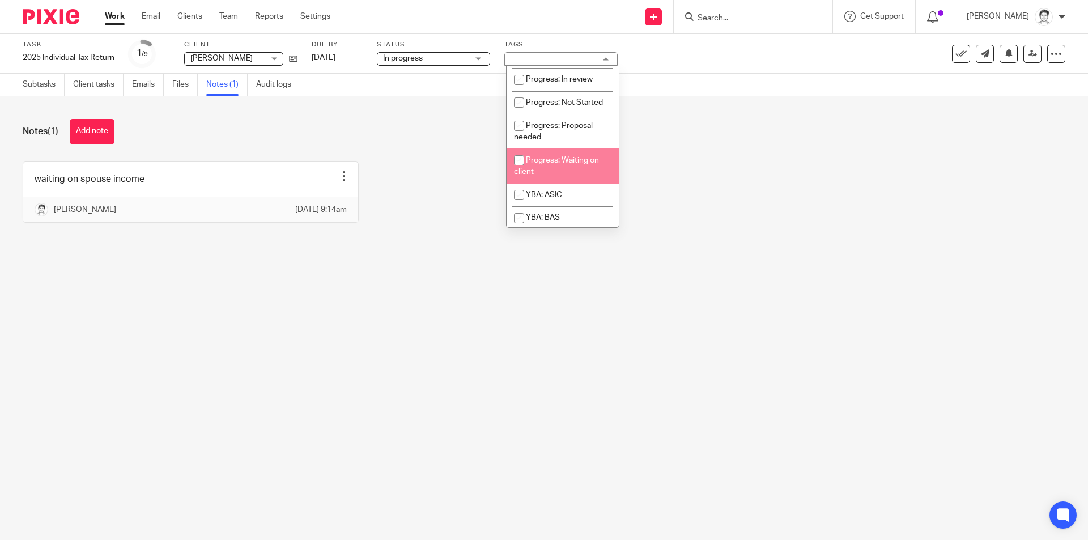
click at [583, 176] on span "Progress: Waiting on client" at bounding box center [556, 166] width 85 height 20
checkbox input "true"
click at [752, 259] on div "Notes (1) Add note waiting on spouse income Edit note Delete note [PERSON_NAME]…" at bounding box center [544, 179] width 1088 height 166
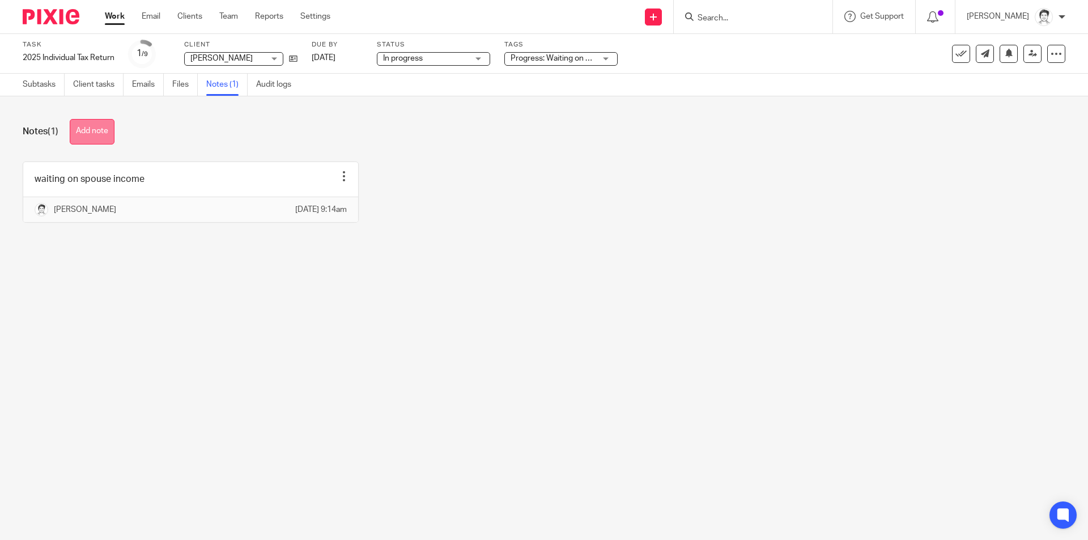
click at [104, 127] on button "Add note" at bounding box center [92, 131] width 45 height 25
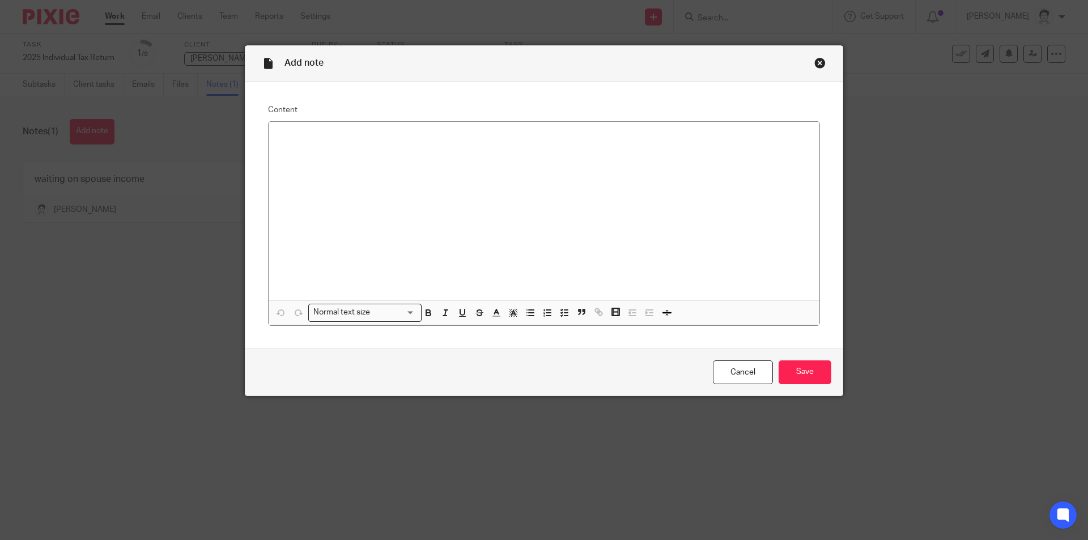
click at [435, 164] on div at bounding box center [544, 211] width 551 height 179
click at [525, 314] on icon "button" at bounding box center [530, 313] width 10 height 10
click at [529, 313] on line "button" at bounding box center [531, 313] width 5 height 0
